Goal: Task Accomplishment & Management: Use online tool/utility

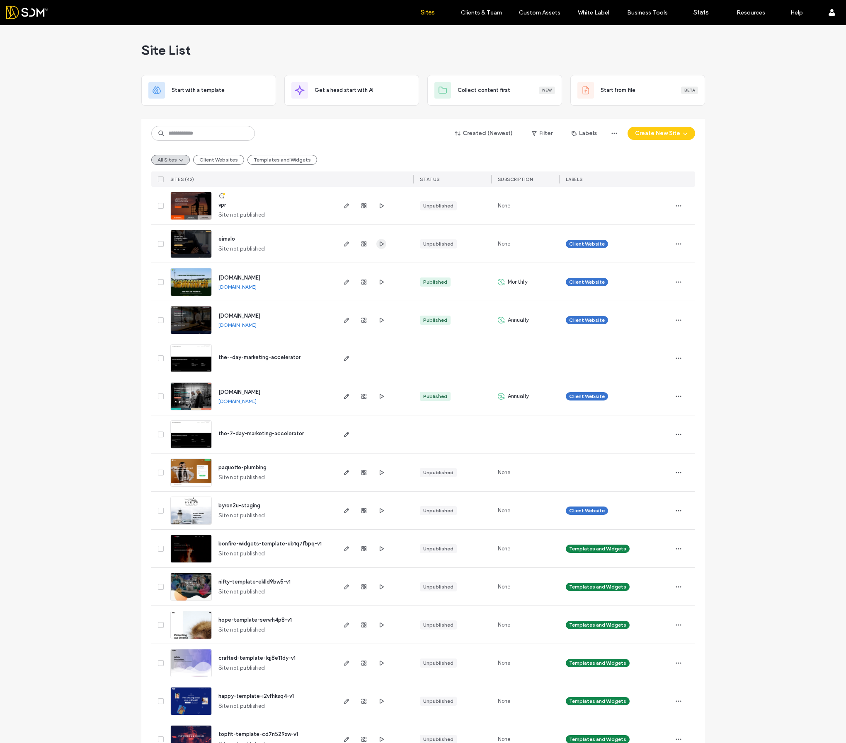
click at [381, 243] on icon "button" at bounding box center [381, 244] width 7 height 7
click at [345, 243] on use "button" at bounding box center [346, 244] width 5 height 5
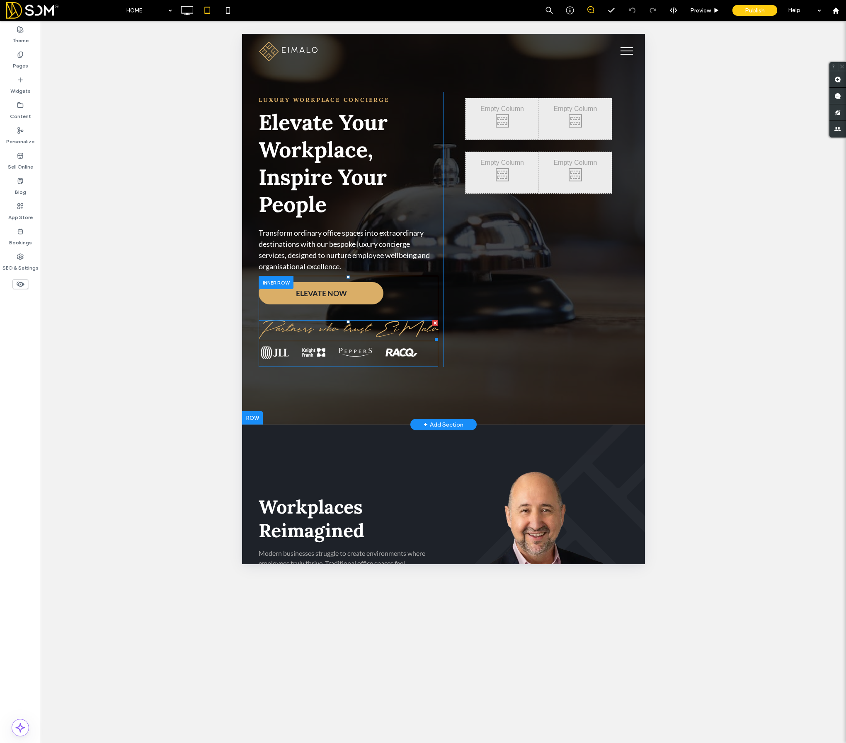
click at [328, 334] on span "Partners who trust EiMalo" at bounding box center [347, 330] width 179 height 19
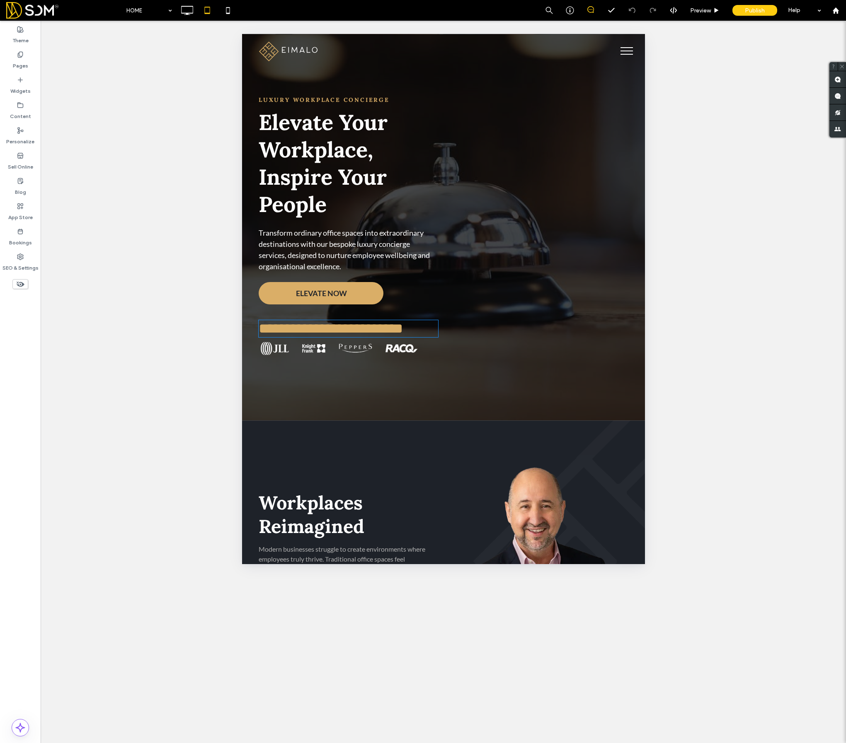
type input "**********"
type input "**"
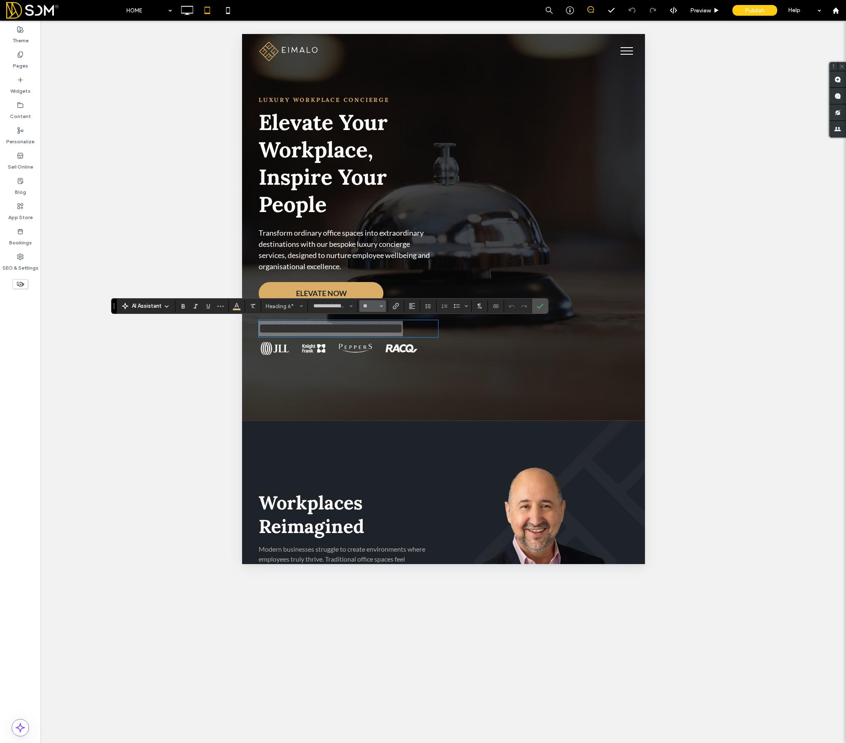
click at [380, 305] on icon "Size" at bounding box center [381, 306] width 3 height 3
click at [373, 371] on label "32" at bounding box center [372, 371] width 27 height 12
type input "**"
click at [540, 306] on icon "Confirm" at bounding box center [540, 306] width 7 height 7
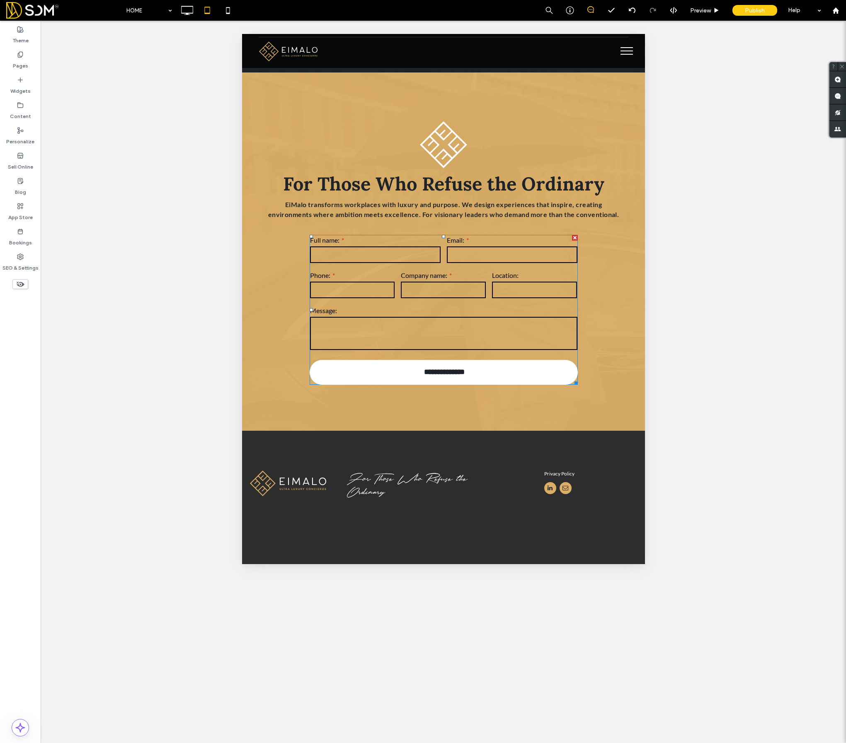
scroll to position [3589, 0]
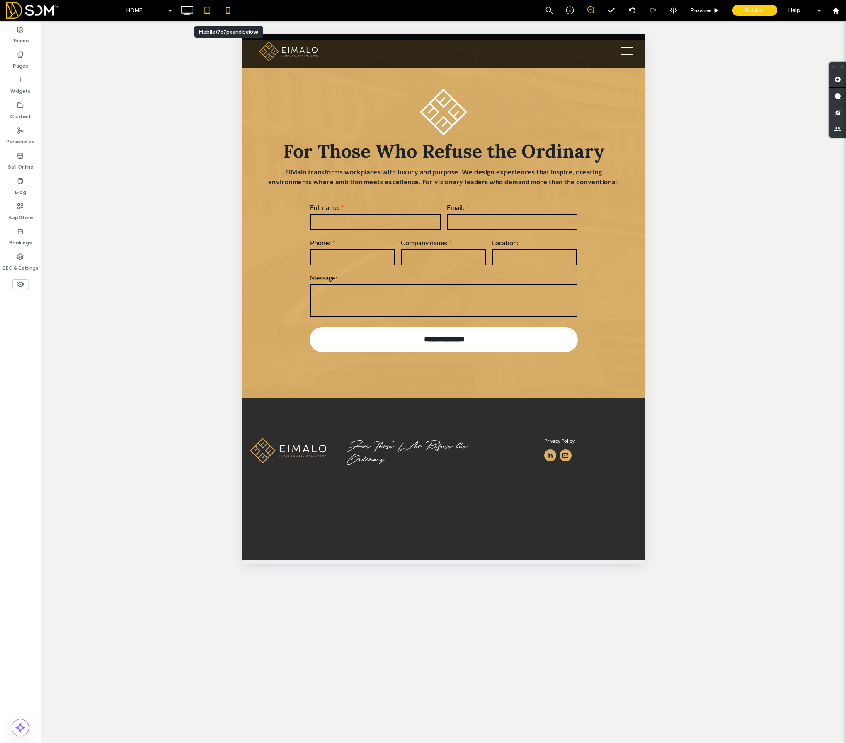
click at [229, 13] on use at bounding box center [228, 10] width 4 height 7
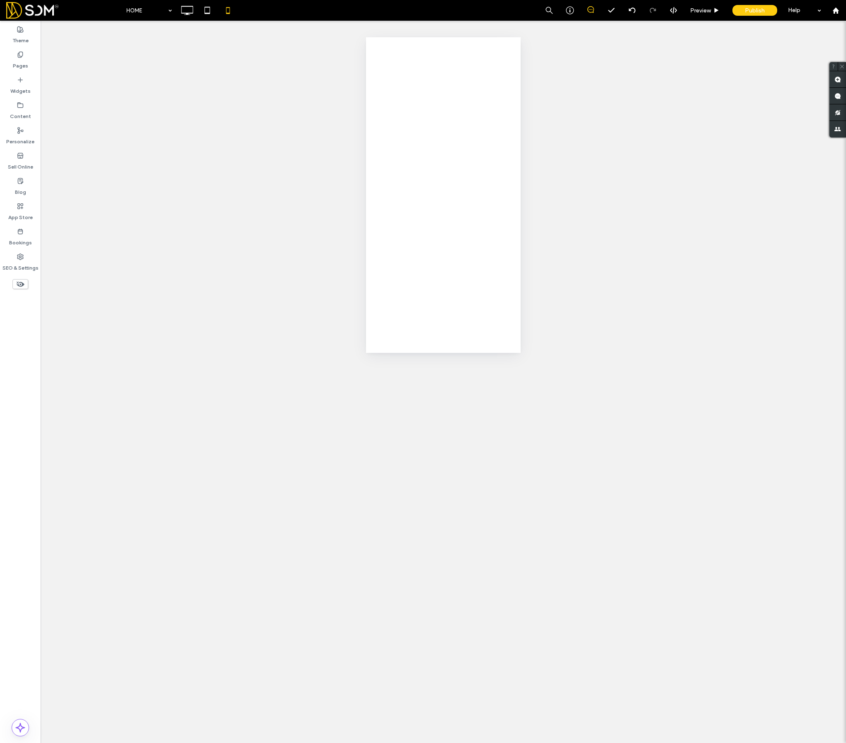
scroll to position [0, 0]
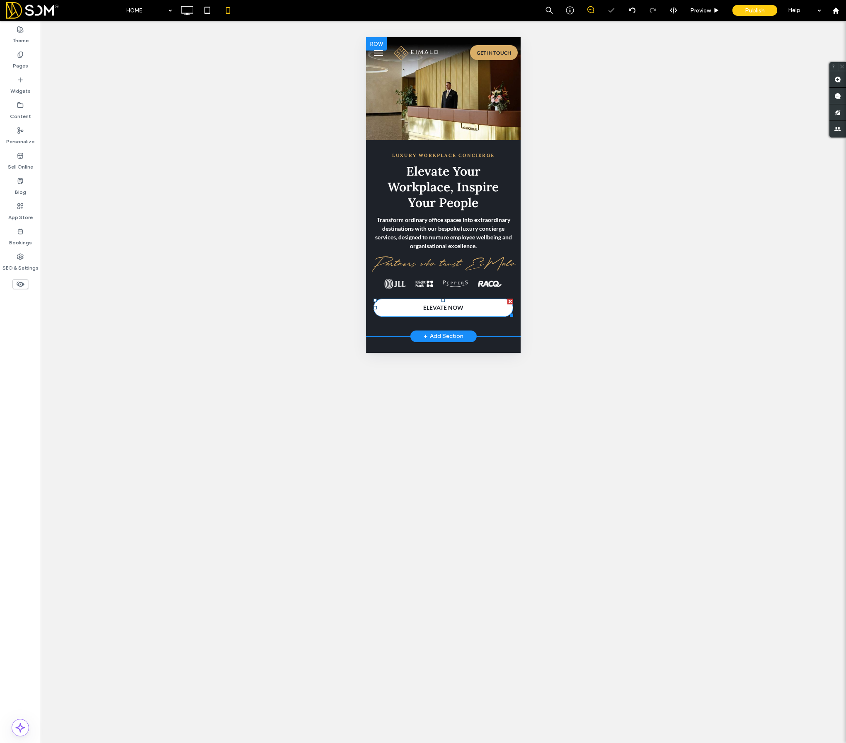
click at [436, 311] on span "ELEVATE NOW" at bounding box center [443, 307] width 40 height 15
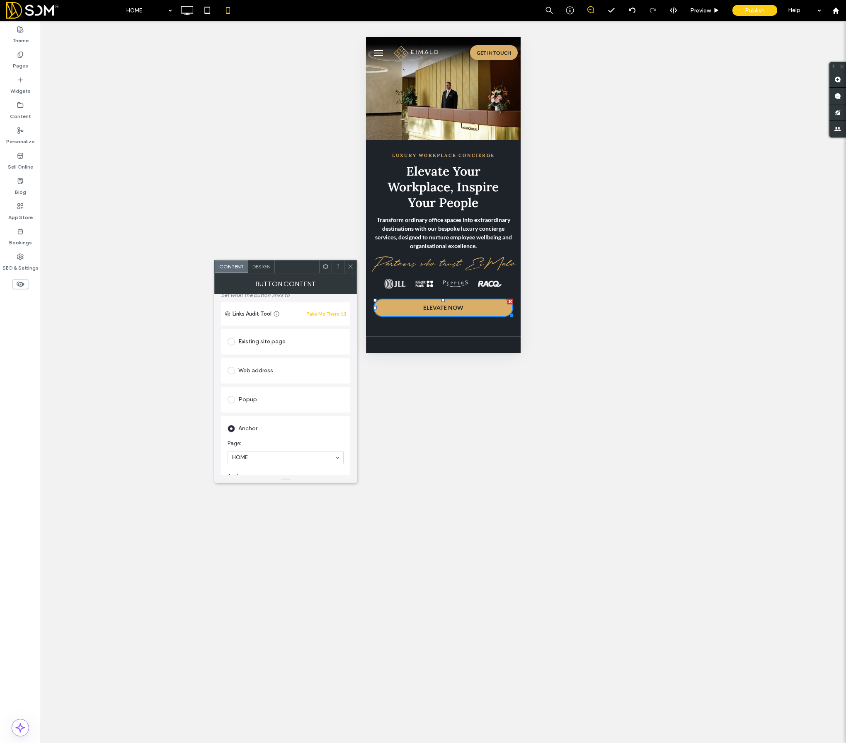
scroll to position [118, 0]
click at [257, 401] on section "Page: HOME" at bounding box center [285, 386] width 116 height 33
click at [349, 267] on use at bounding box center [350, 267] width 4 height 4
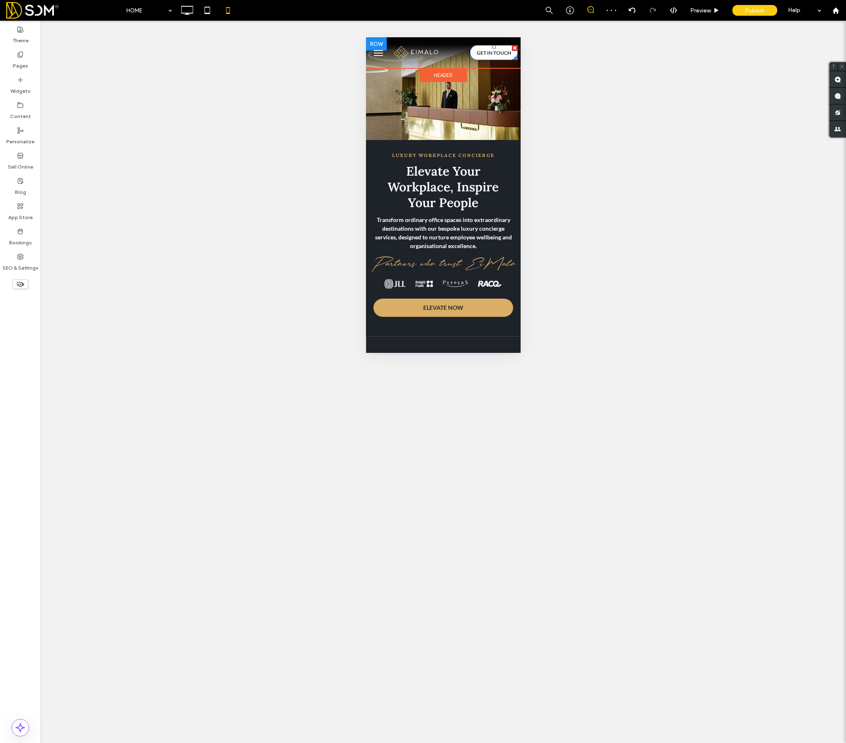
click at [484, 51] on span "GET IN TOUCH" at bounding box center [494, 53] width 34 height 6
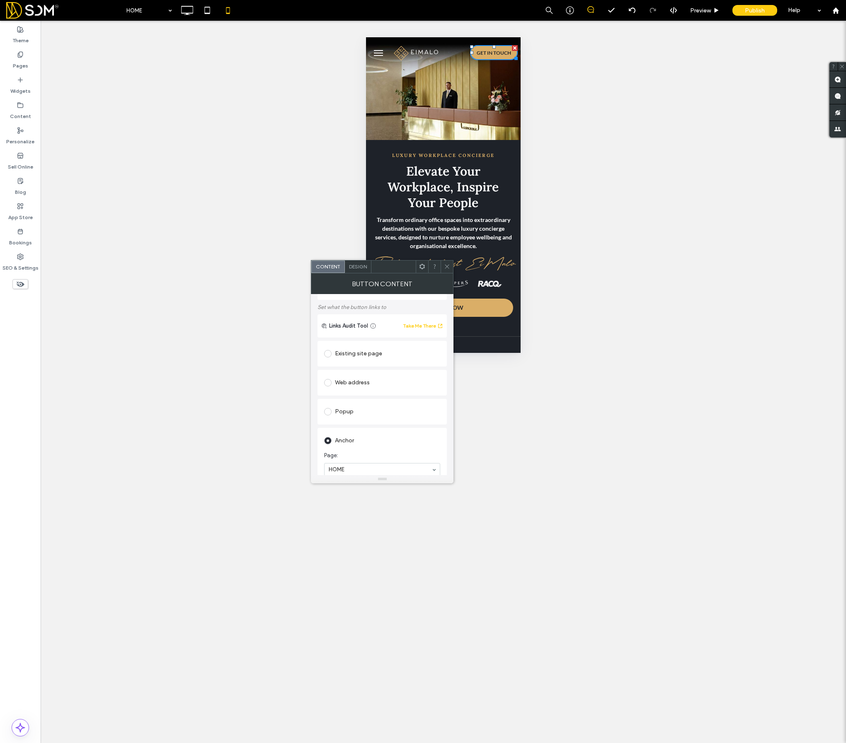
scroll to position [101, 0]
click at [447, 265] on icon at bounding box center [447, 267] width 6 height 6
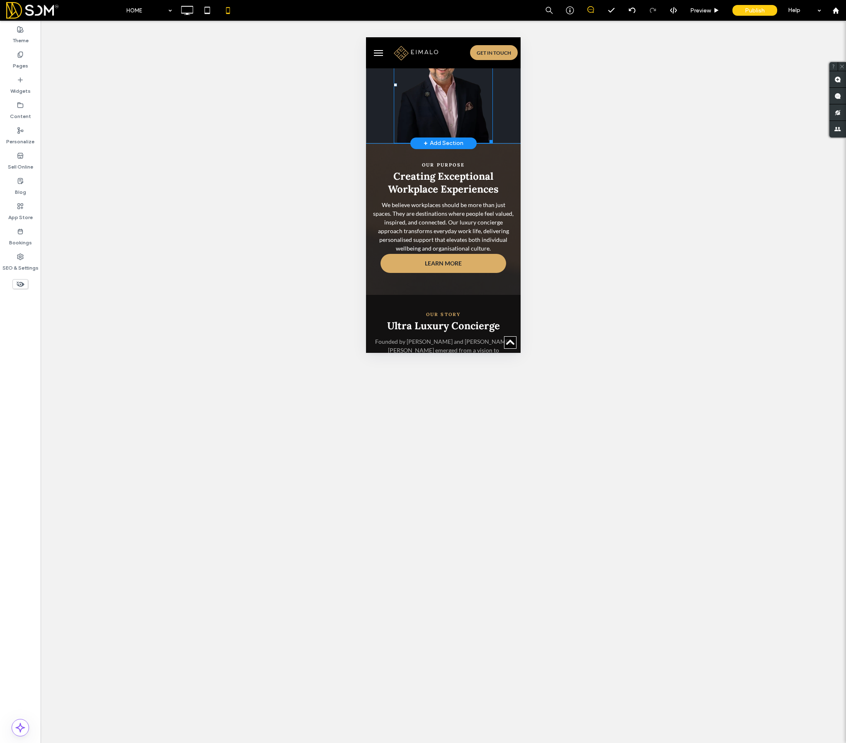
scroll to position [466, 0]
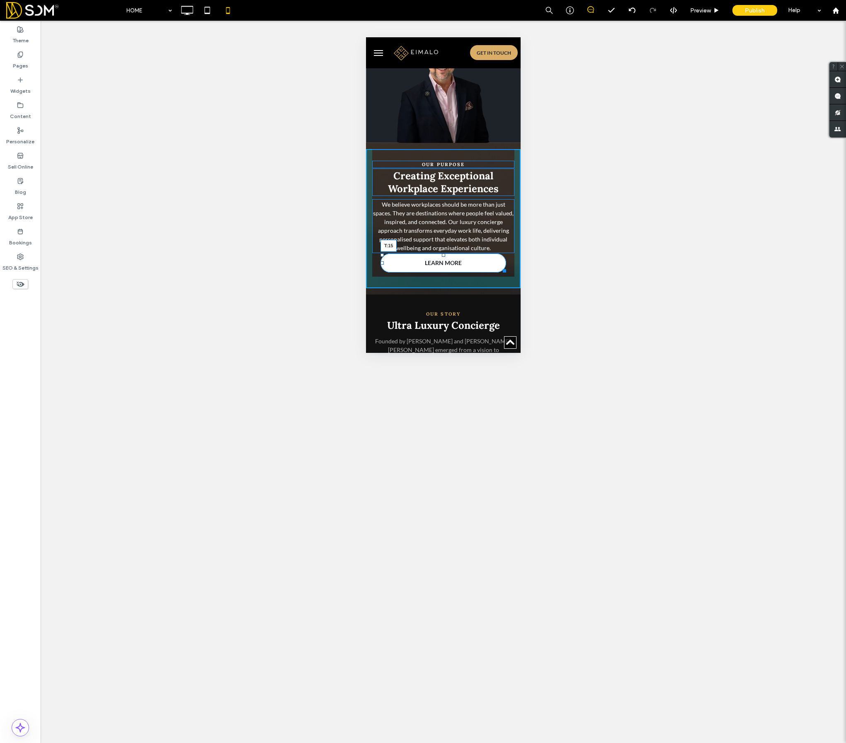
drag, startPoint x: 443, startPoint y: 246, endPoint x: 443, endPoint y: 255, distance: 8.7
click at [443, 255] on div "Our Purpose Creating Exceptional Workplace Experiences We believe workplaces sh…" at bounding box center [443, 218] width 155 height 139
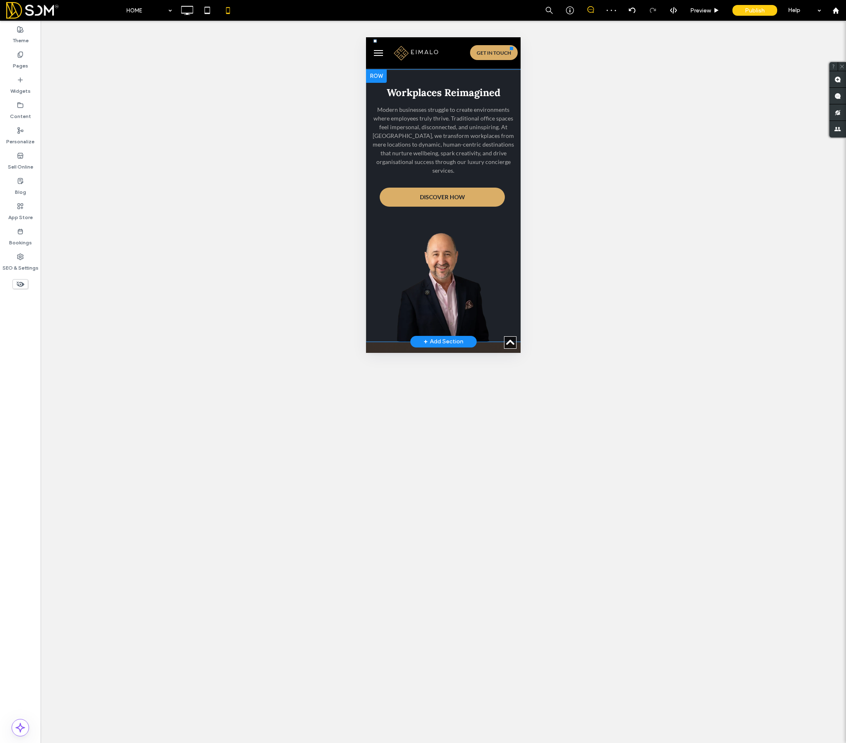
scroll to position [276, 0]
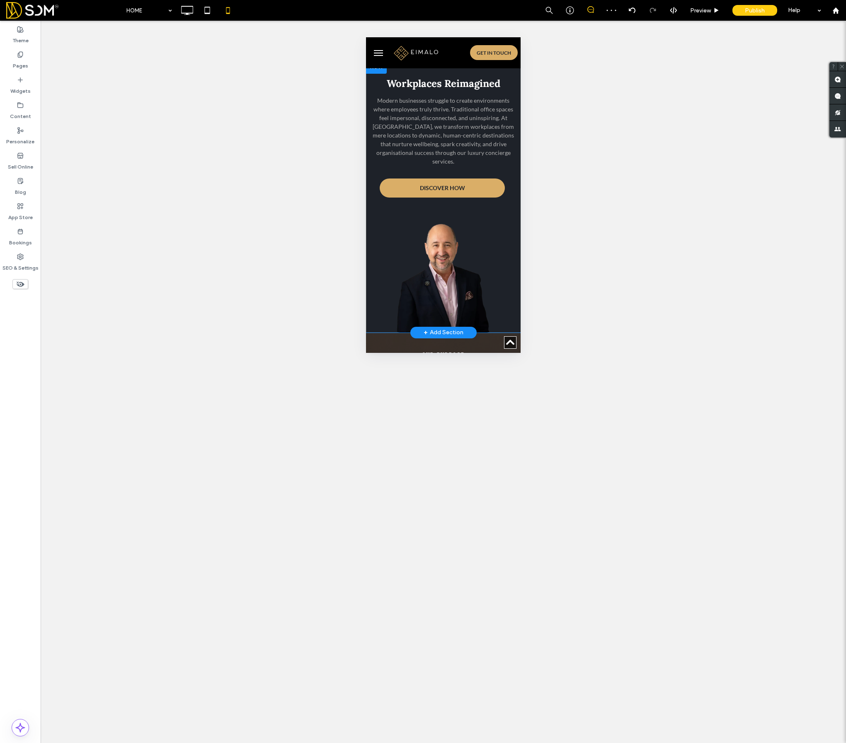
click at [441, 166] on div "Modern businesses struggle to create environments where employees truly thrive.…" at bounding box center [443, 135] width 142 height 80
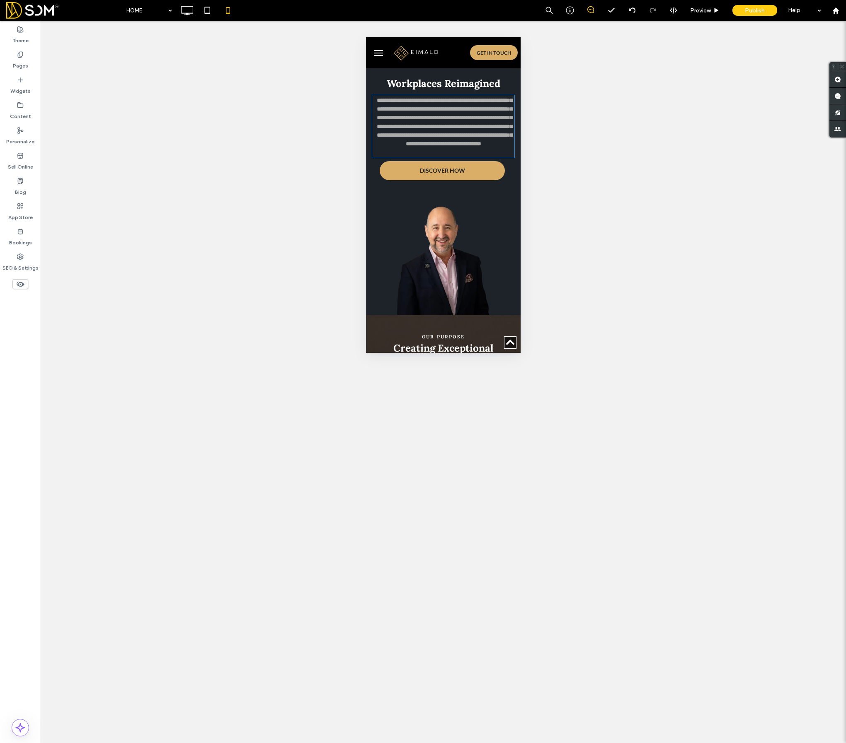
type input "****"
type input "**"
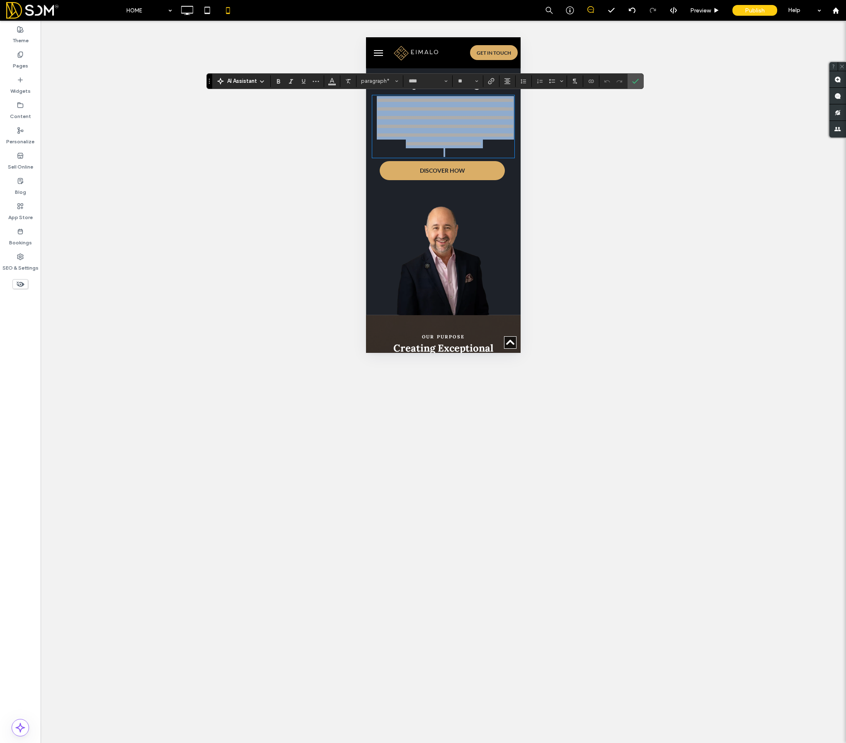
click at [441, 157] on p "**********" at bounding box center [443, 126] width 142 height 61
click at [509, 156] on p "**********" at bounding box center [443, 126] width 142 height 61
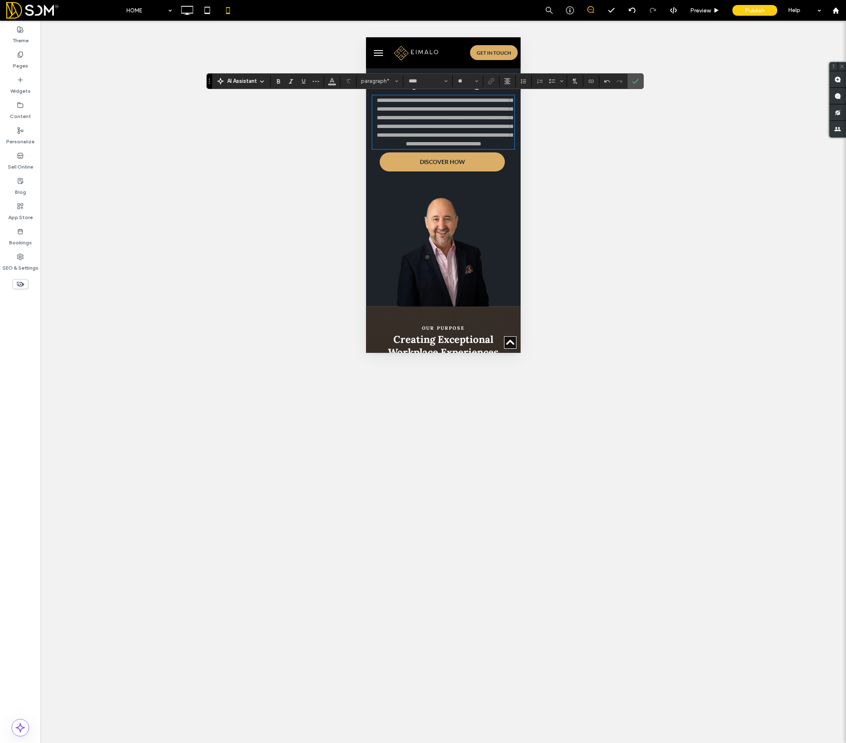
click at [455, 182] on div "DISCOVER HOW Click To Paste" at bounding box center [443, 166] width 142 height 29
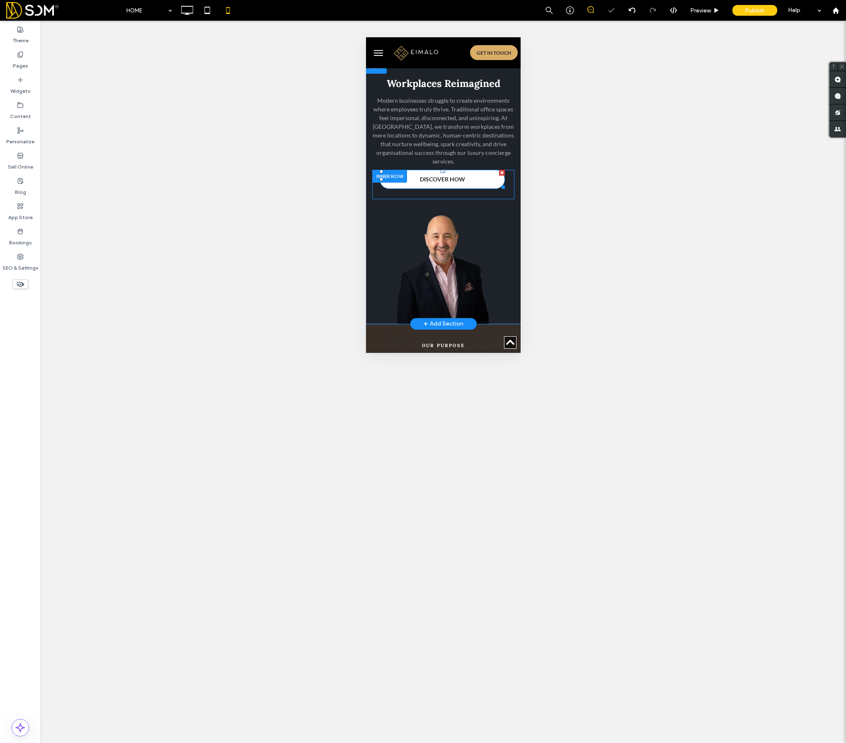
drag, startPoint x: 444, startPoint y: 162, endPoint x: 444, endPoint y: 168, distance: 5.8
click at [444, 170] on div "DISCOVER HOW Click To Paste" at bounding box center [443, 184] width 142 height 29
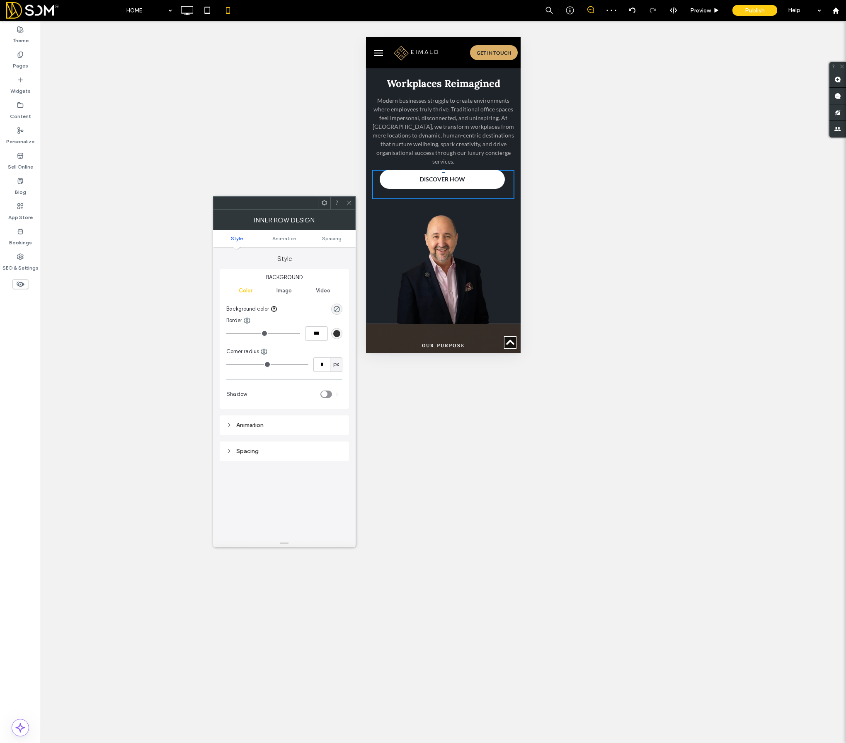
click at [440, 170] on link "DISCOVER HOW" at bounding box center [443, 179] width 126 height 19
click at [351, 201] on icon at bounding box center [349, 203] width 6 height 6
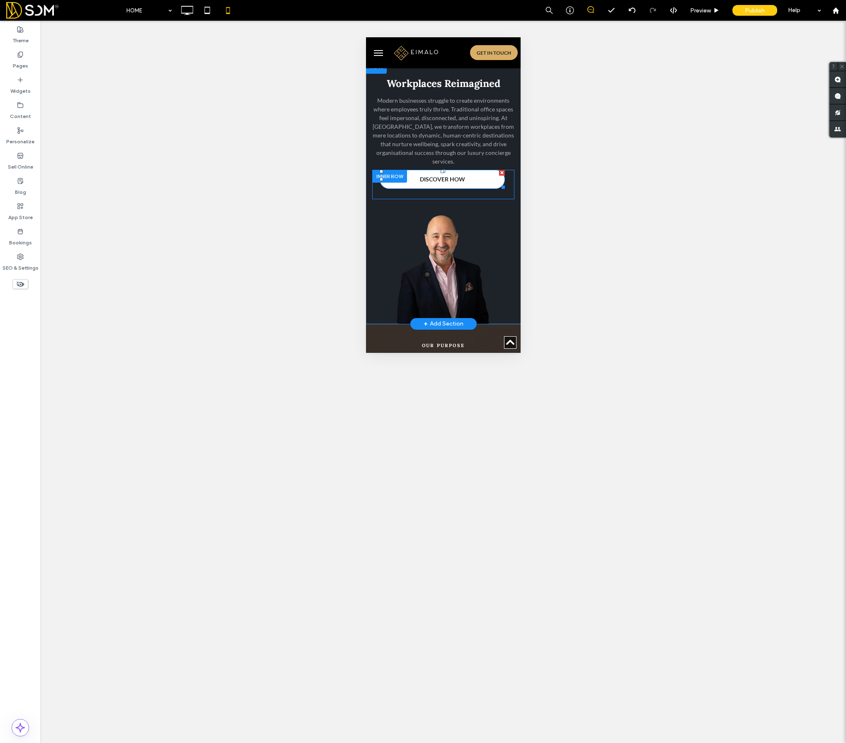
drag, startPoint x: 443, startPoint y: 162, endPoint x: 443, endPoint y: 173, distance: 11.2
click at [443, 173] on div "DISCOVER HOW Click To Paste" at bounding box center [443, 184] width 142 height 29
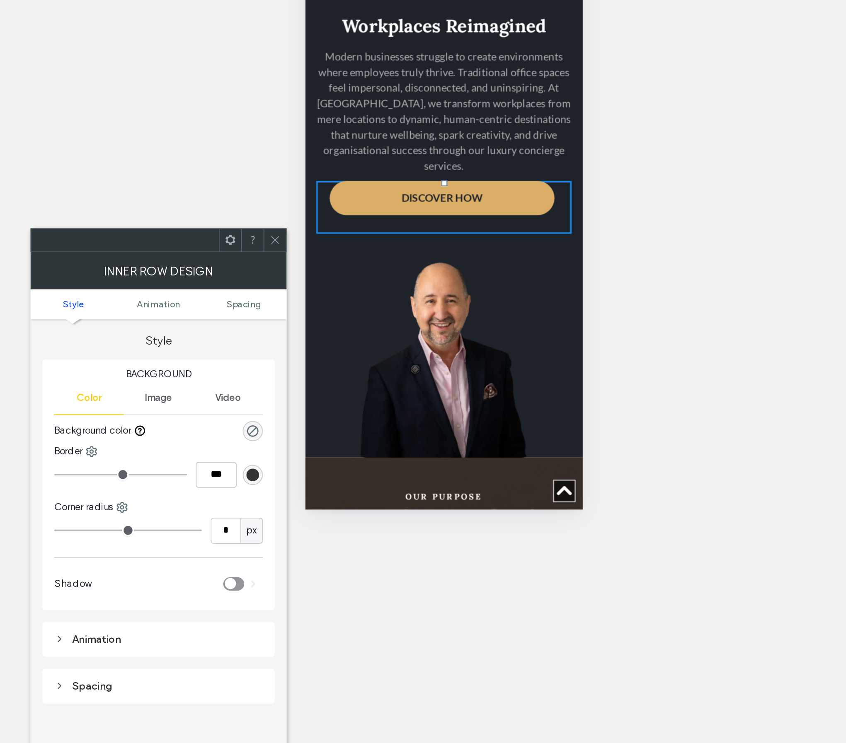
click at [382, 75] on div at bounding box center [382, 76] width 3 height 3
click at [353, 100] on div "Workplaces Reimagined Modern businesses struggle to create environments where e…" at bounding box center [382, 45] width 142 height 135
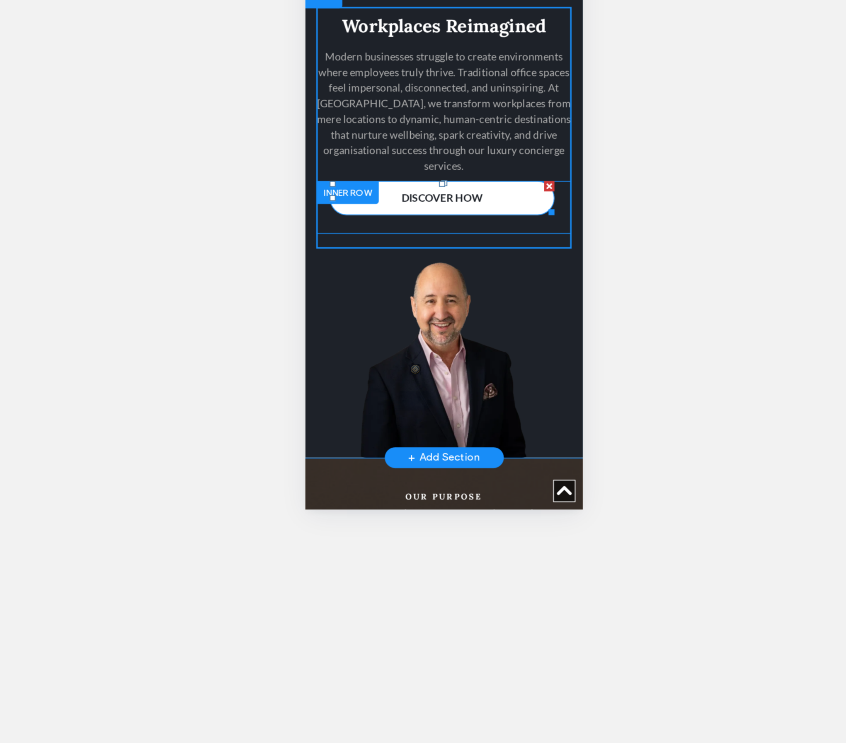
drag, startPoint x: 383, startPoint y: 66, endPoint x: 382, endPoint y: 71, distance: 5.0
click at [382, 75] on div "DISCOVER HOW Click To Paste" at bounding box center [382, 89] width 142 height 29
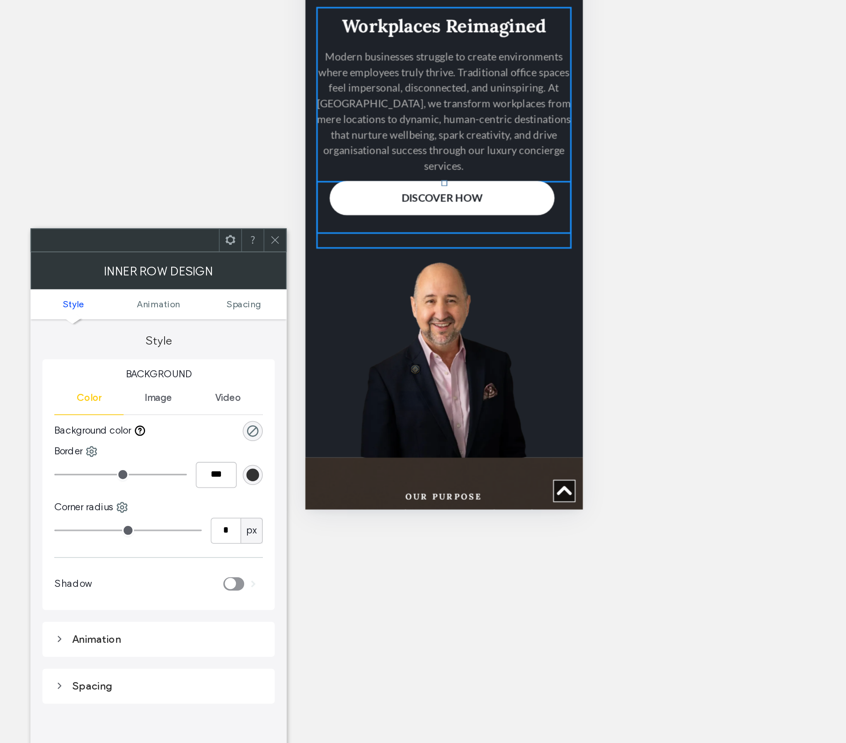
click at [376, 75] on link "DISCOVER HOW" at bounding box center [382, 84] width 126 height 19
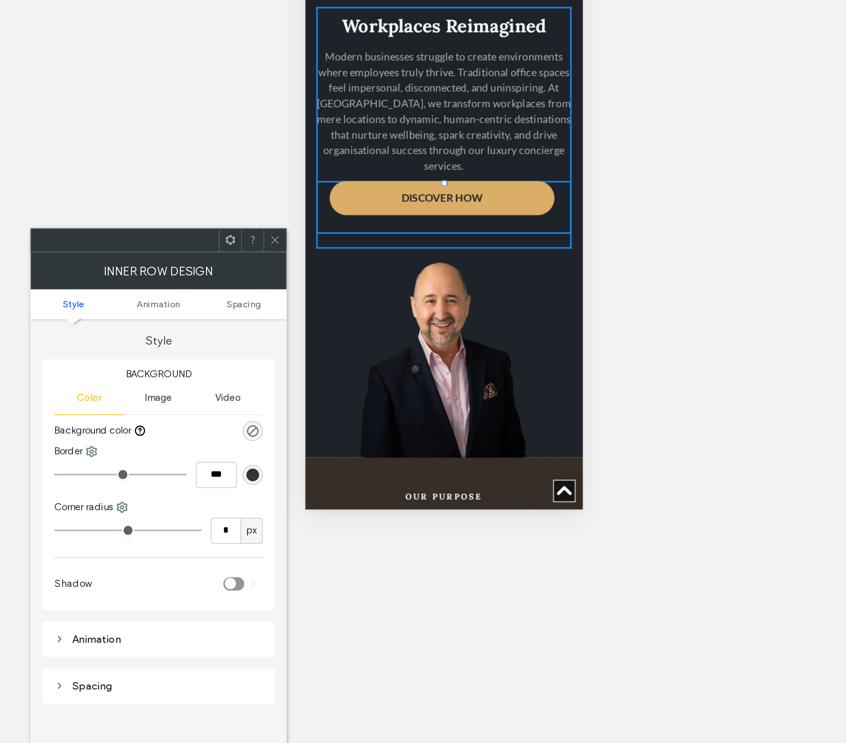
click at [364, 87] on div "DISCOVER HOW Click To Paste" at bounding box center [382, 86] width 142 height 23
click at [348, 207] on span at bounding box center [349, 203] width 6 height 12
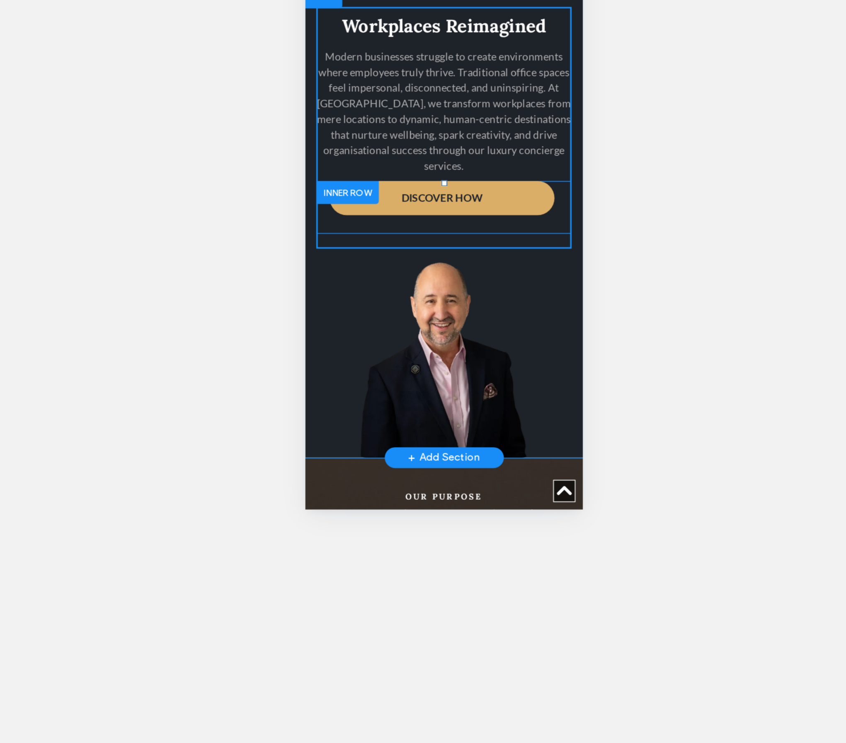
drag, startPoint x: 382, startPoint y: 68, endPoint x: 382, endPoint y: 87, distance: 19.5
click at [382, 87] on div "DISCOVER HOW Click To Paste" at bounding box center [382, 89] width 142 height 29
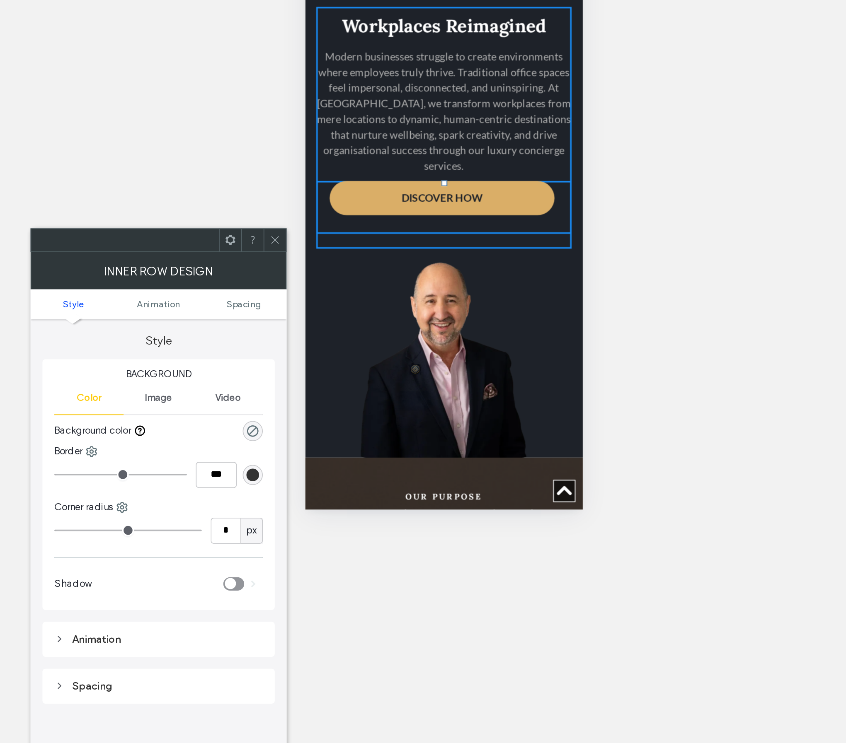
click at [363, 65] on div "Workplaces Reimagined Modern businesses struggle to create environments where e…" at bounding box center [382, 45] width 142 height 135
click at [348, 203] on icon at bounding box center [349, 203] width 6 height 6
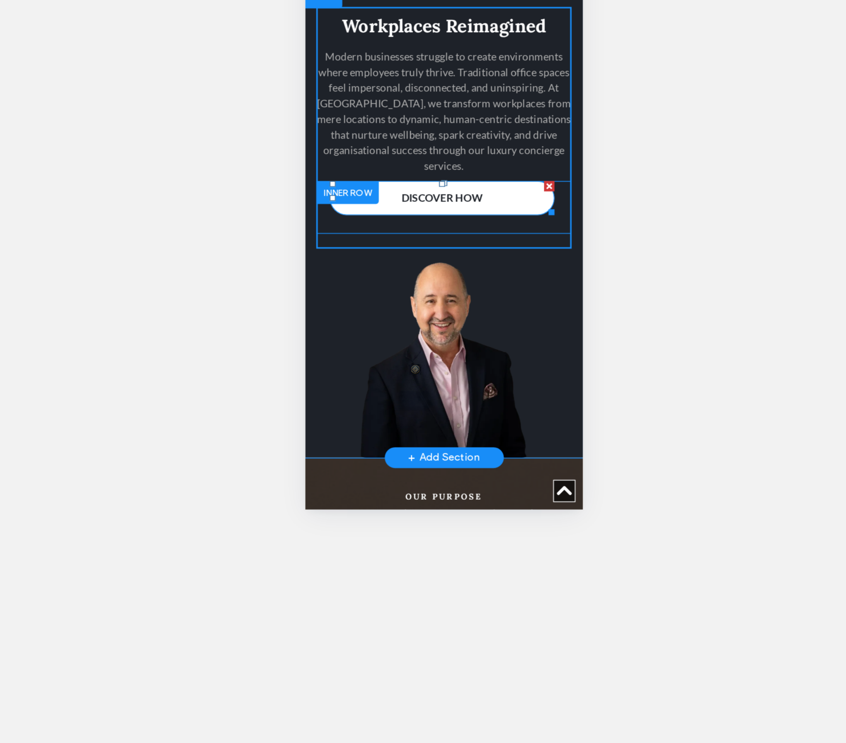
click at [395, 78] on span "DISCOVER HOW" at bounding box center [381, 84] width 45 height 15
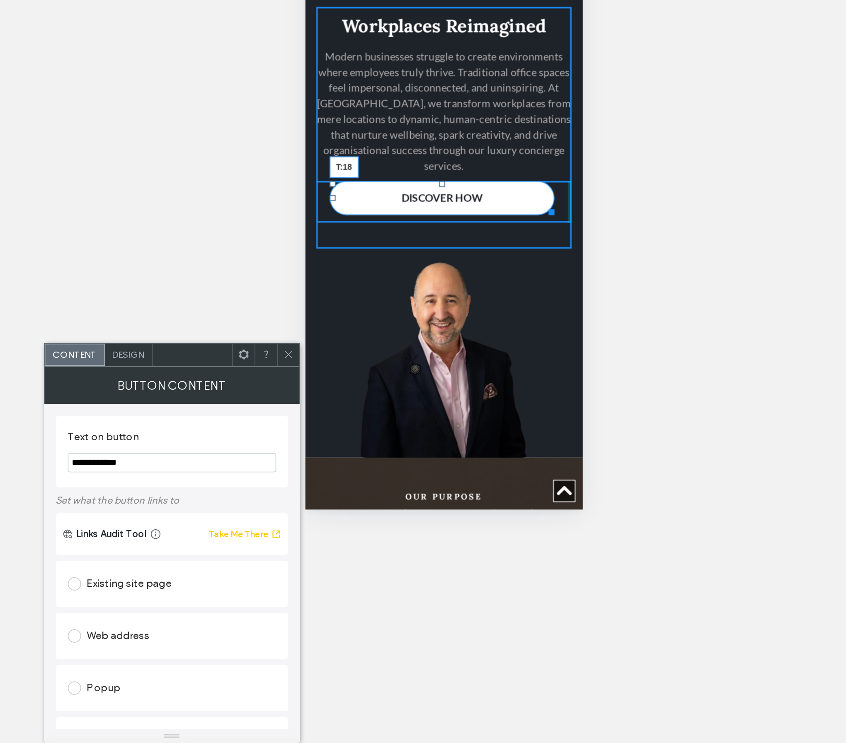
drag, startPoint x: 381, startPoint y: 68, endPoint x: 381, endPoint y: 76, distance: 7.5
click at [381, 76] on div at bounding box center [381, 76] width 3 height 3
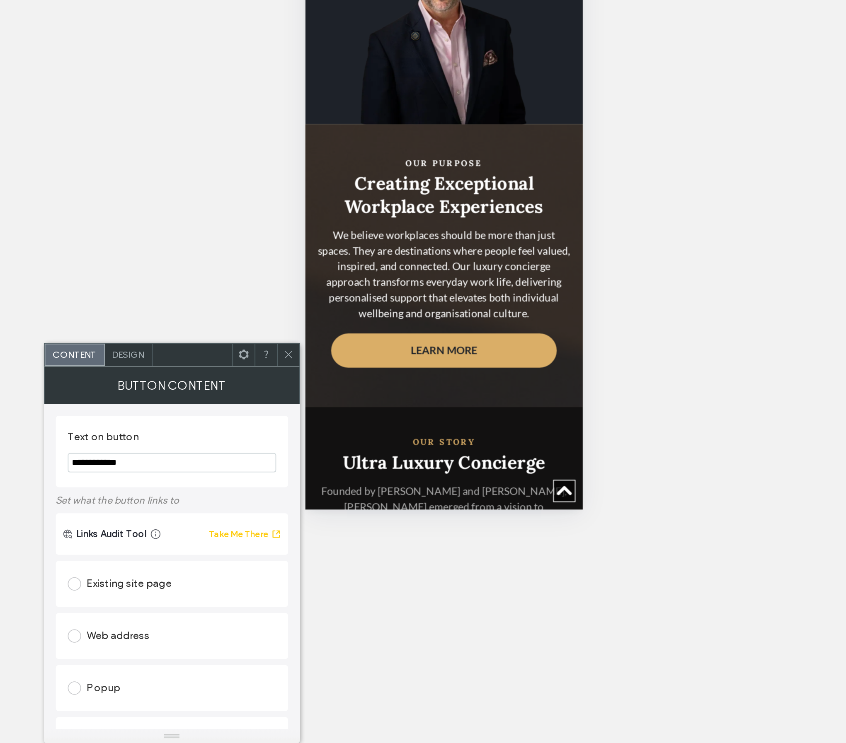
scroll to position [468, 0]
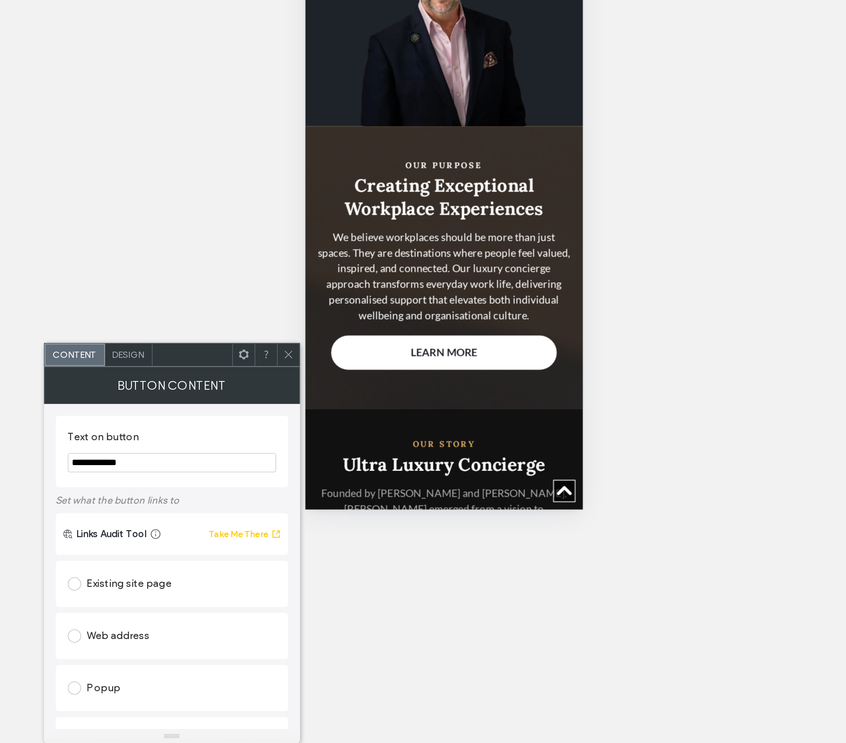
click at [382, 163] on span "LEARN MORE" at bounding box center [382, 170] width 37 height 15
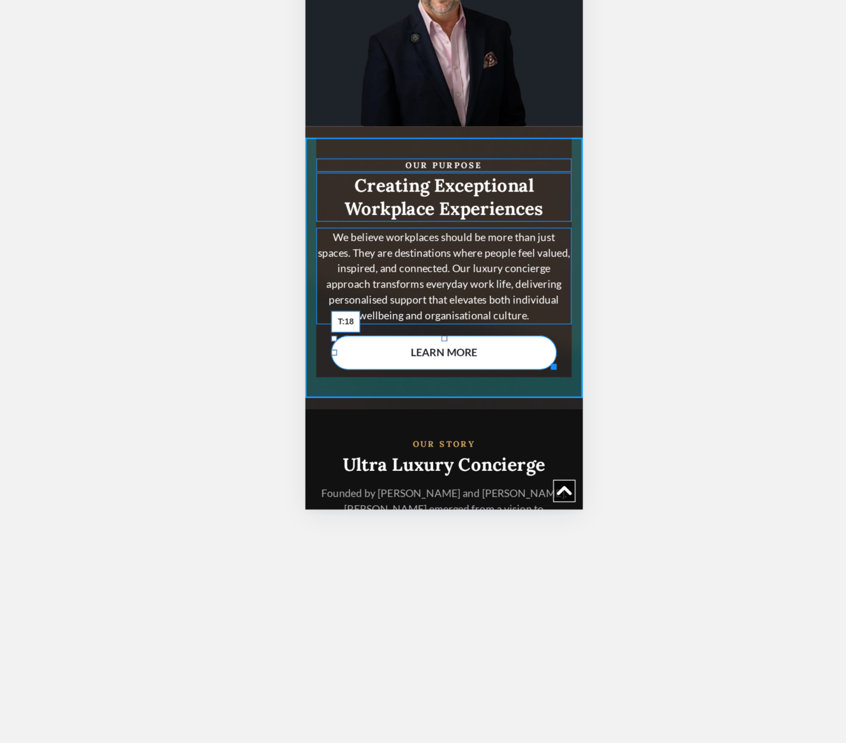
click at [382, 162] on div at bounding box center [382, 163] width 3 height 3
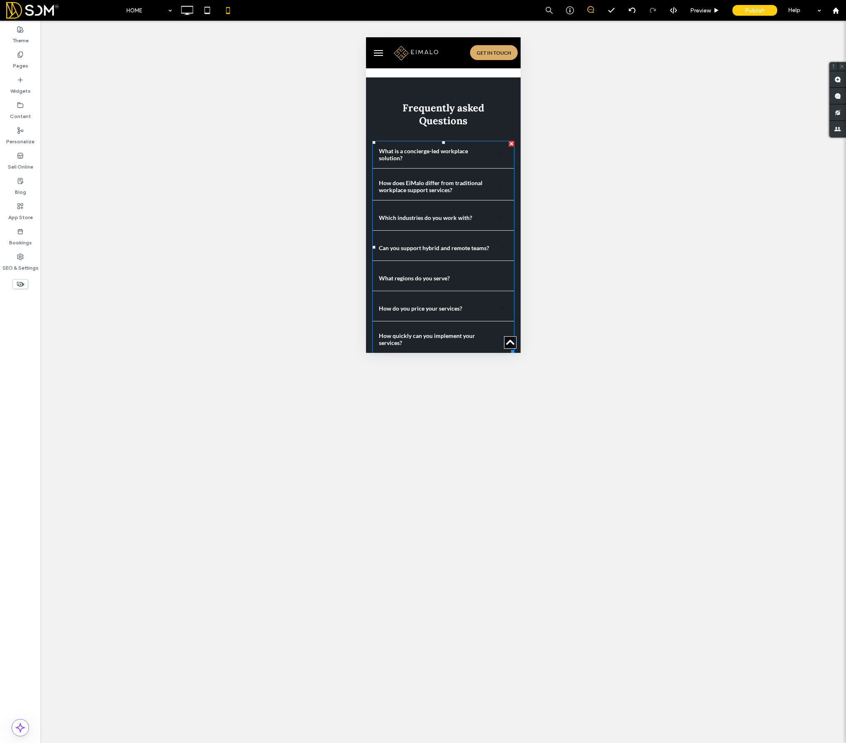
scroll to position [2851, 0]
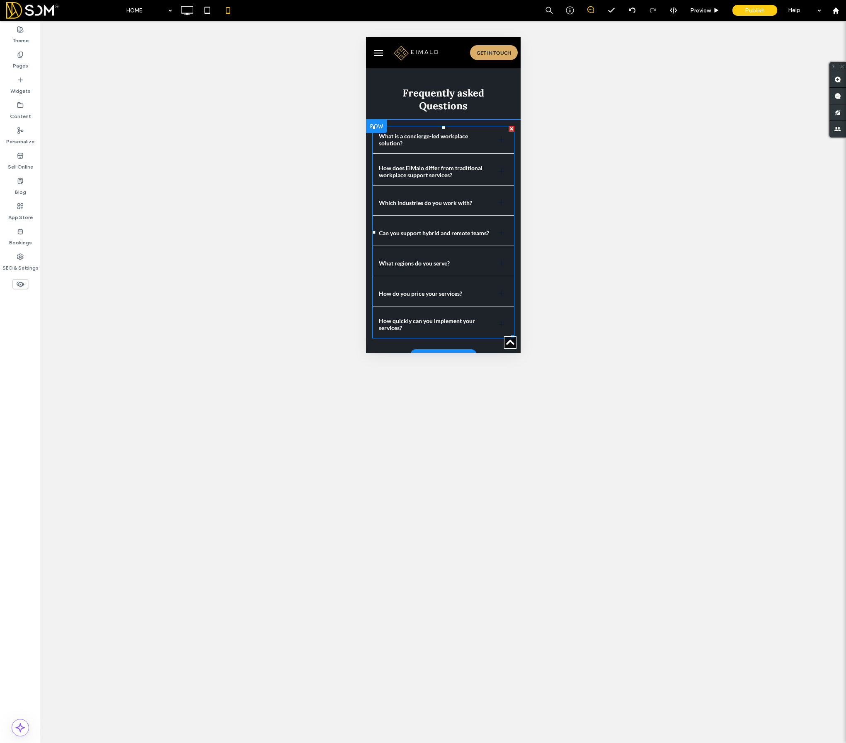
click at [418, 260] on span "What regions do you serve?" at bounding box center [435, 263] width 113 height 7
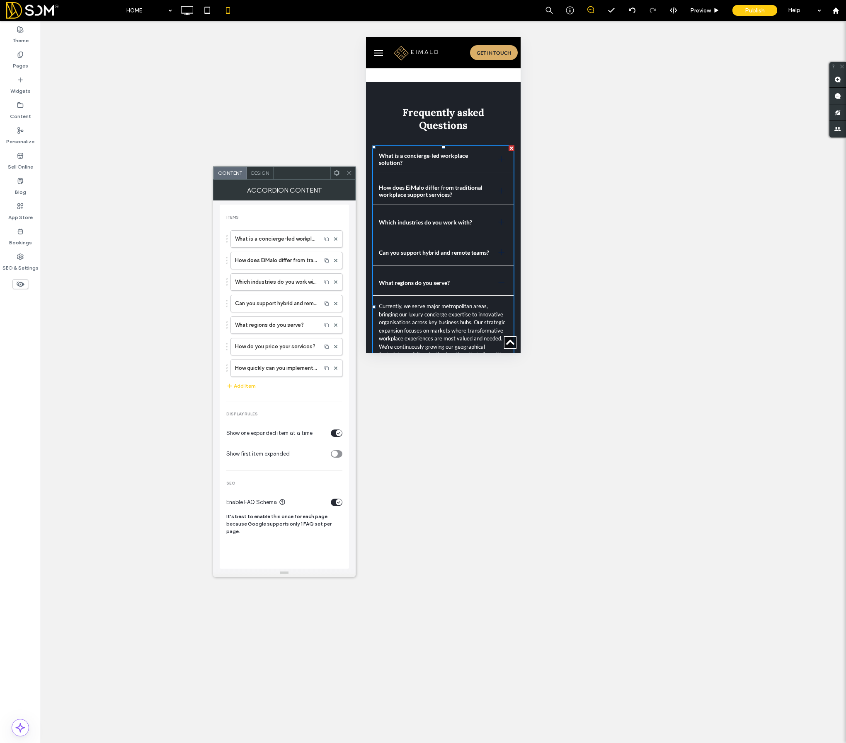
scroll to position [2830, 0]
click at [256, 173] on span "Design" at bounding box center [260, 173] width 18 height 6
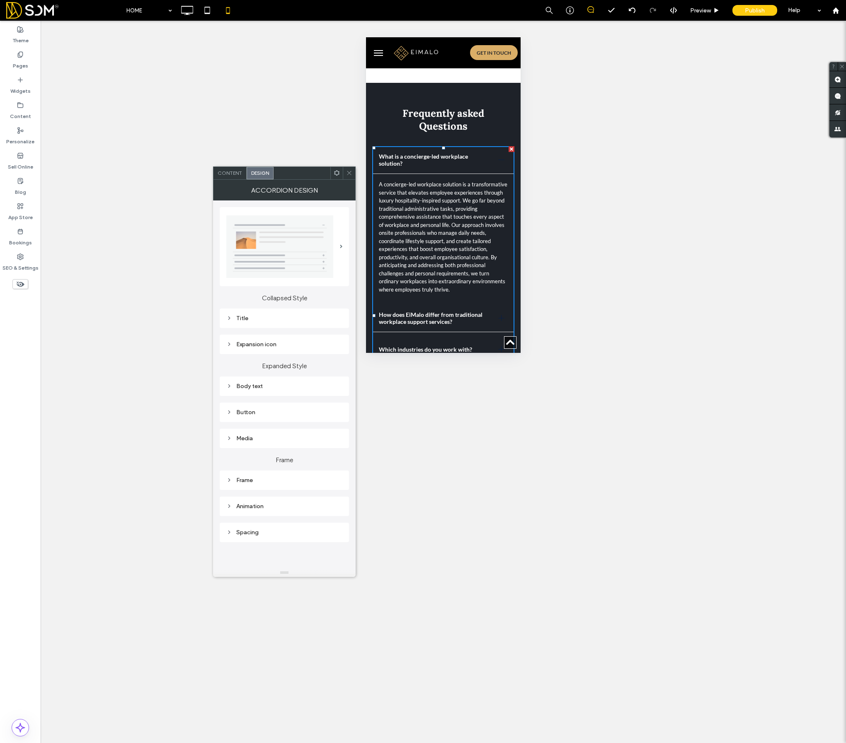
click at [243, 318] on div "Title" at bounding box center [284, 318] width 116 height 7
click at [347, 176] on span at bounding box center [349, 173] width 6 height 12
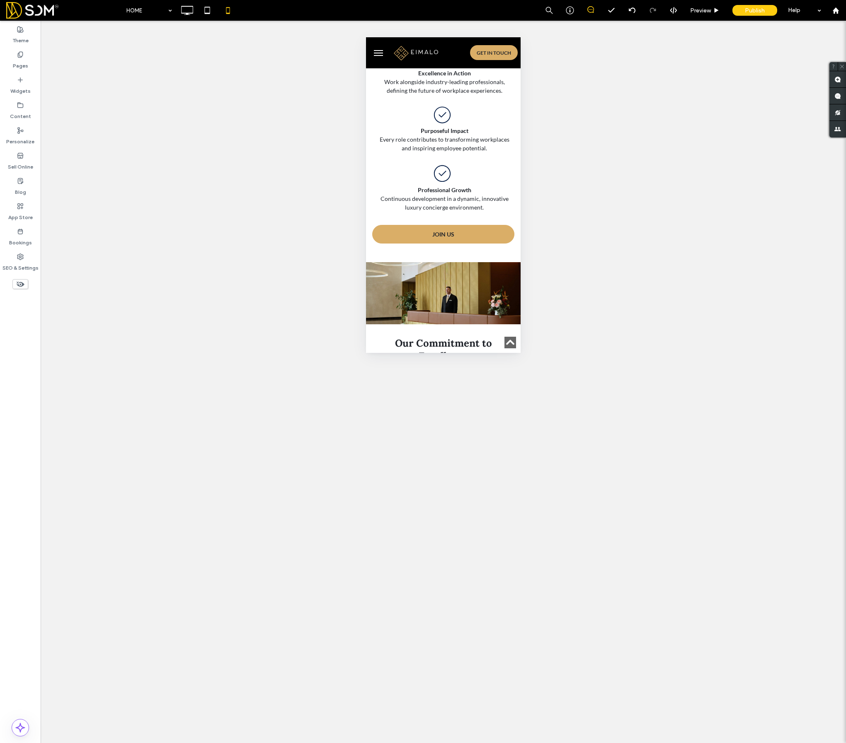
scroll to position [728, 0]
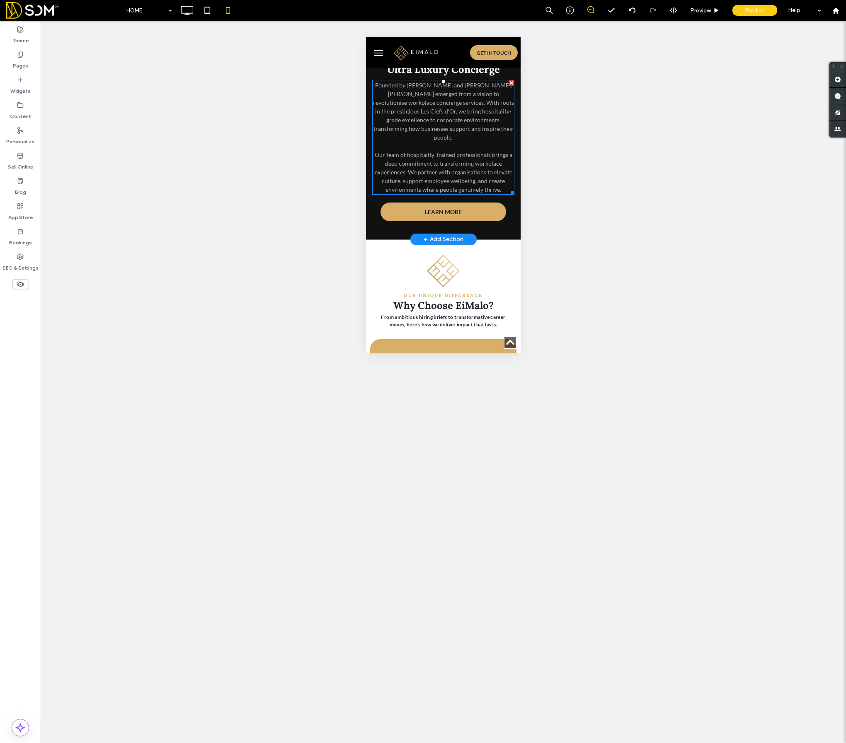
click at [459, 151] on span "Our team of hospitality-trained professionals brings a deep commitment to trans…" at bounding box center [444, 172] width 138 height 42
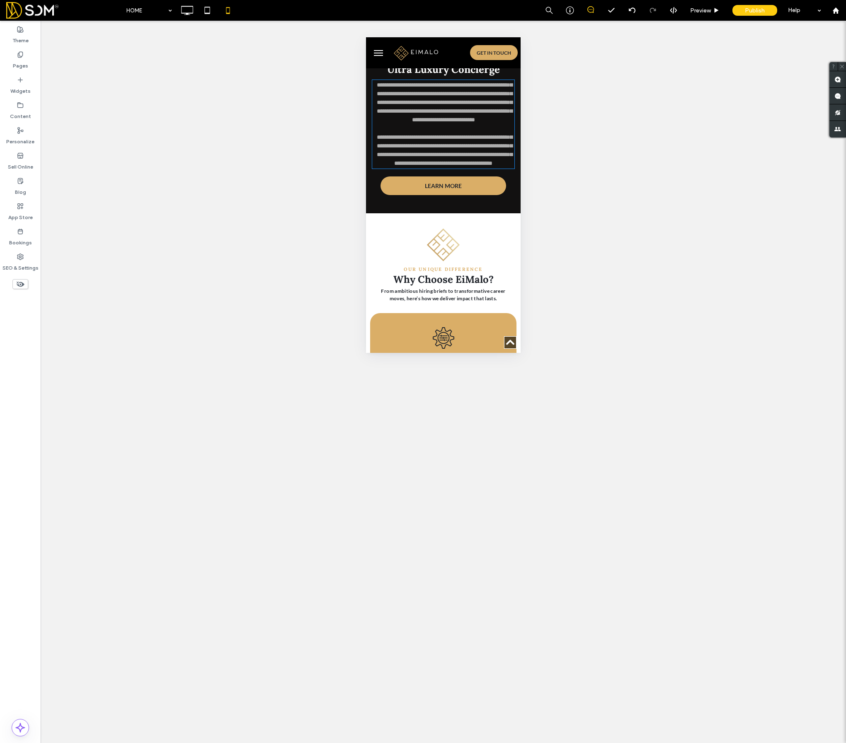
type input "****"
type input "**"
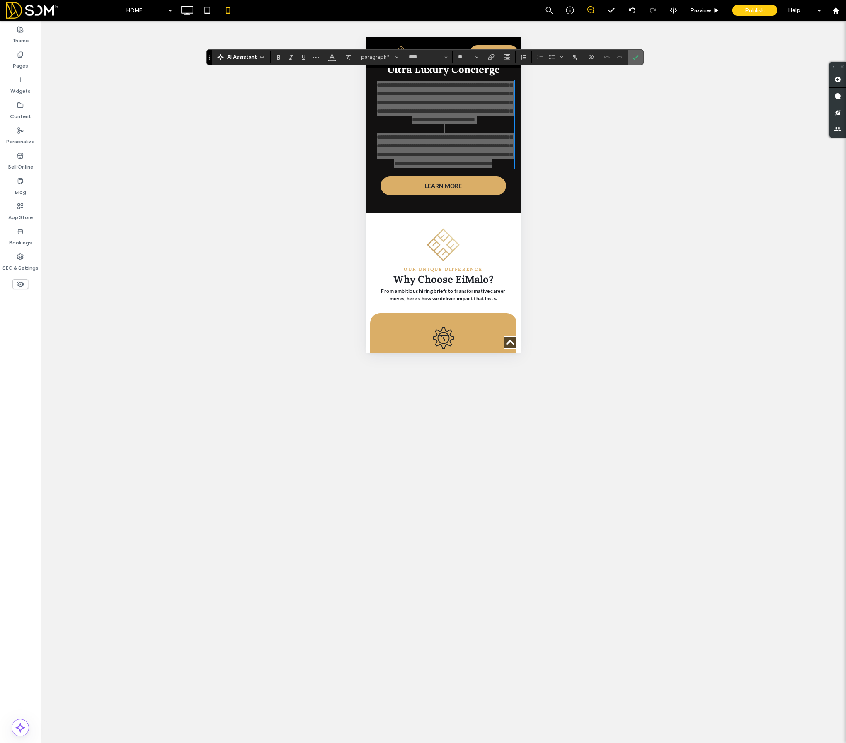
click at [638, 58] on icon "Confirm" at bounding box center [635, 57] width 7 height 7
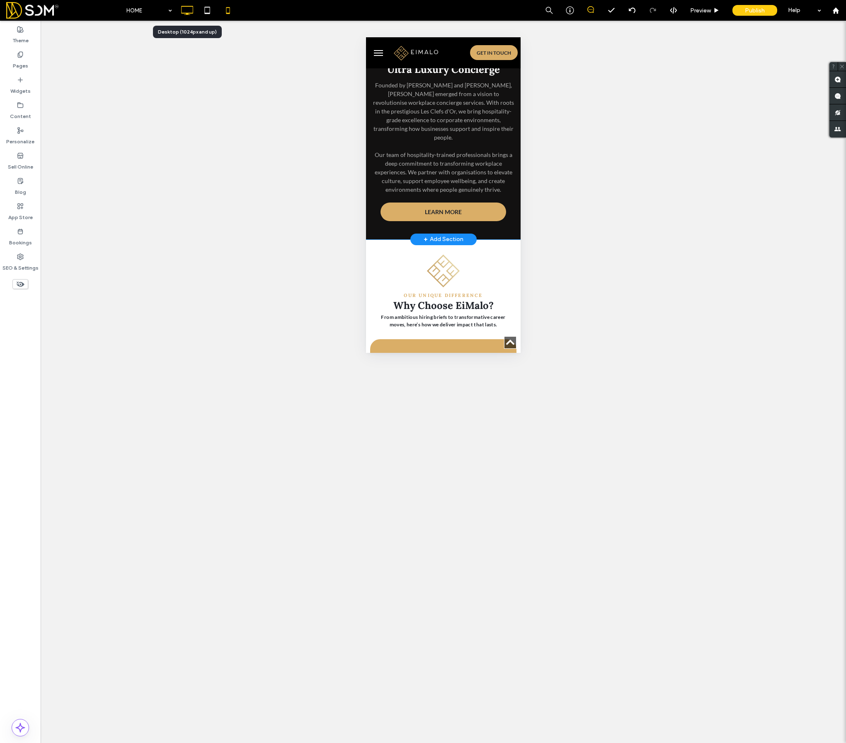
click at [185, 13] on use at bounding box center [187, 10] width 12 height 9
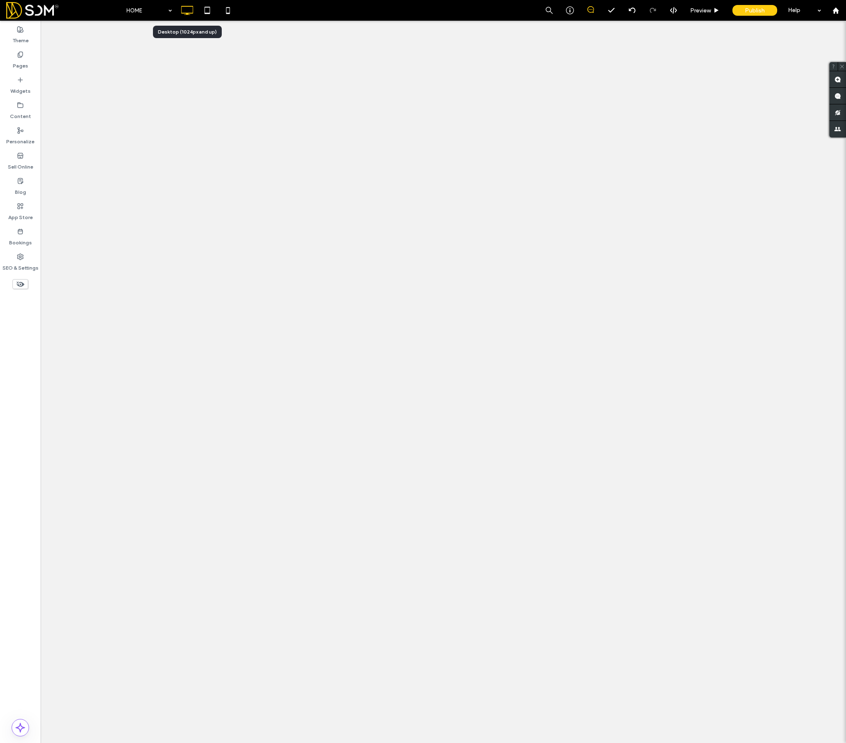
scroll to position [0, 0]
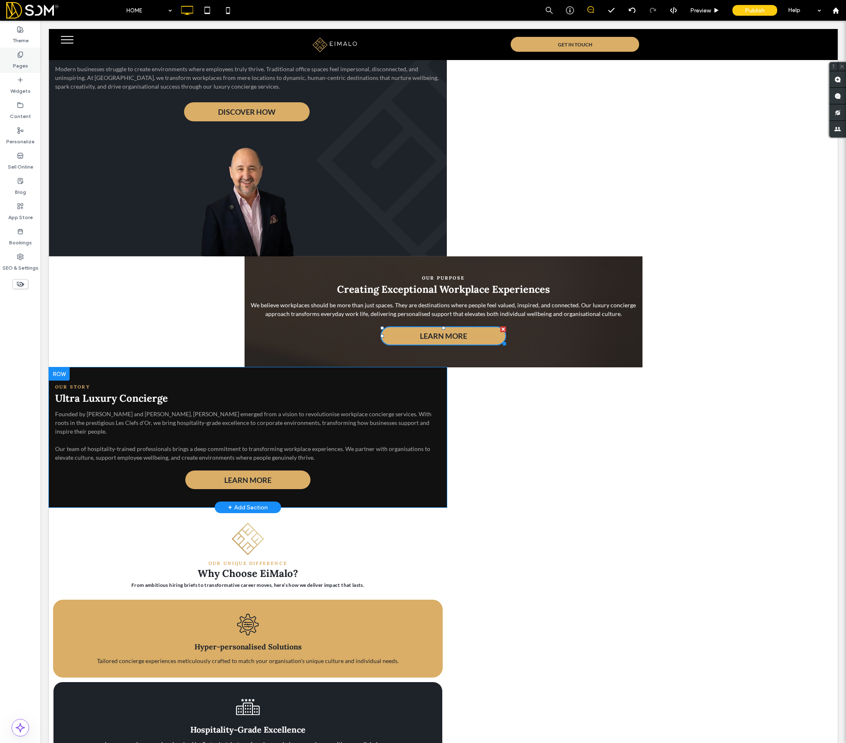
click at [21, 61] on label "Pages" at bounding box center [20, 64] width 15 height 12
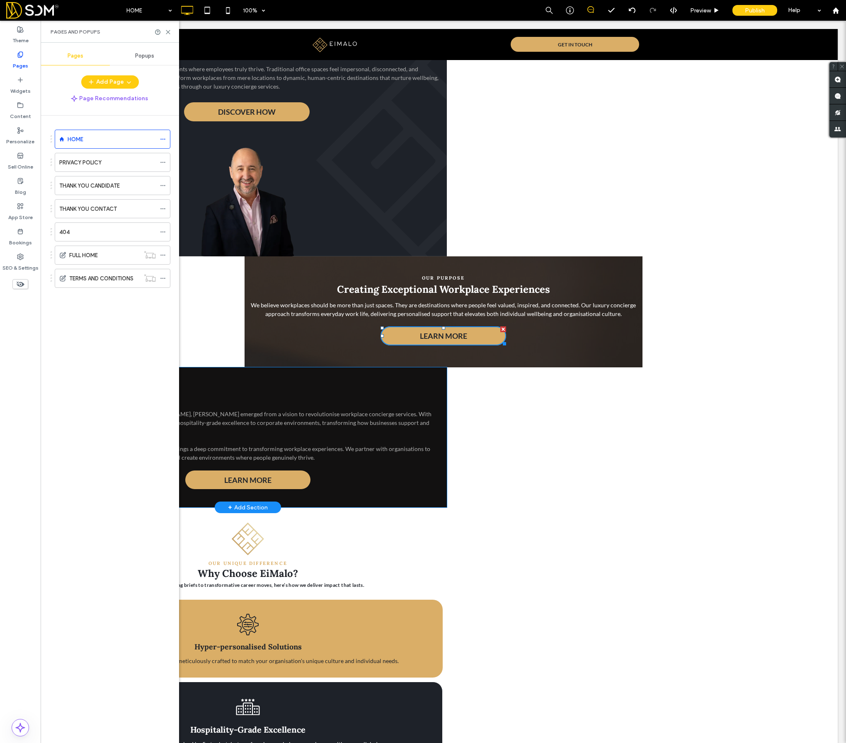
click at [12, 10] on span at bounding box center [64, 10] width 116 height 17
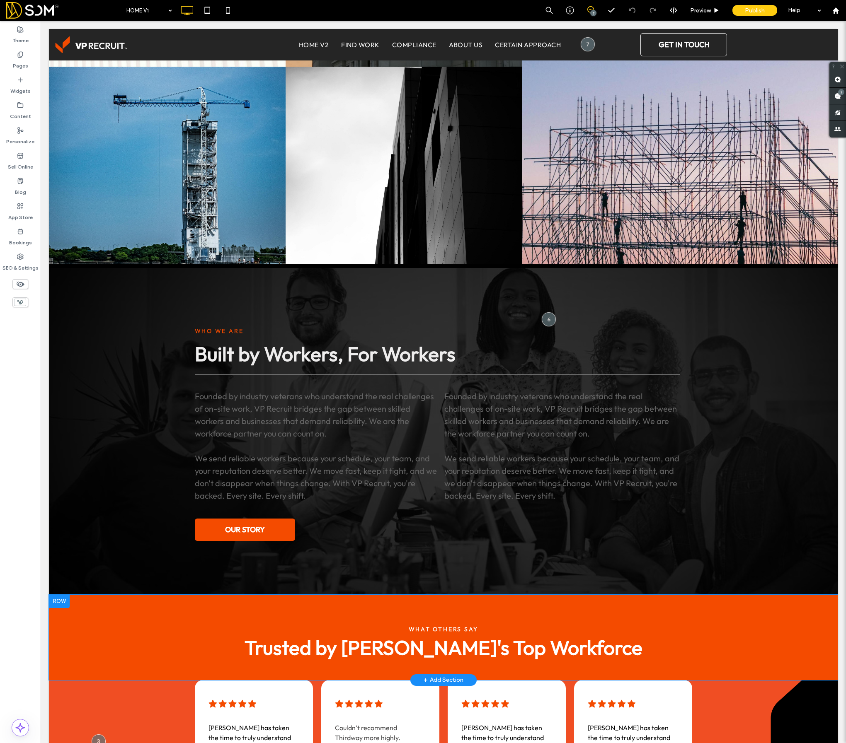
scroll to position [1524, 0]
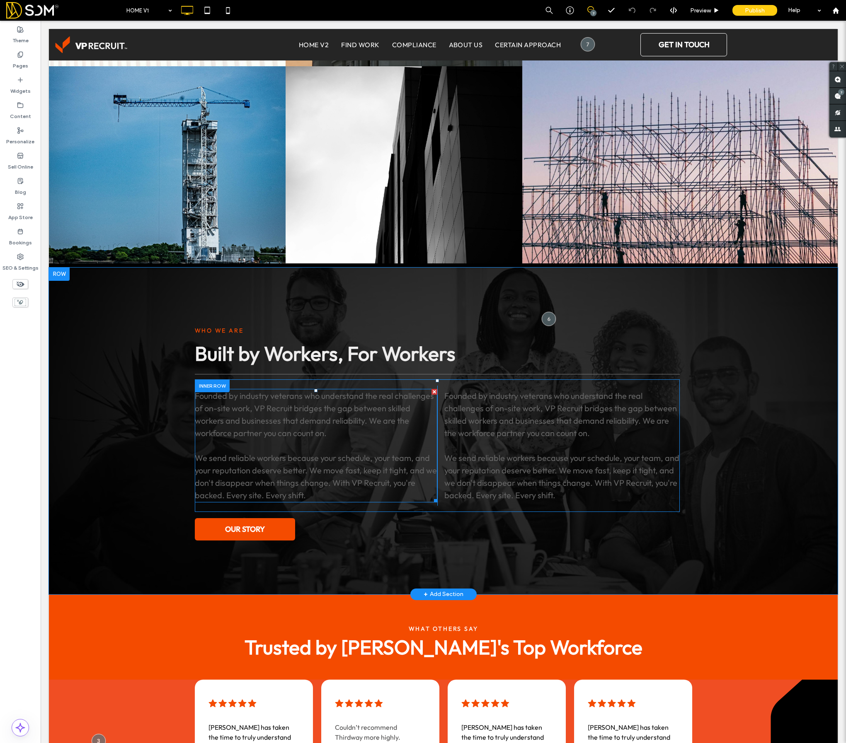
click at [419, 416] on p "Founded by industry veterans who understand the real challenges of on-site work…" at bounding box center [316, 446] width 242 height 112
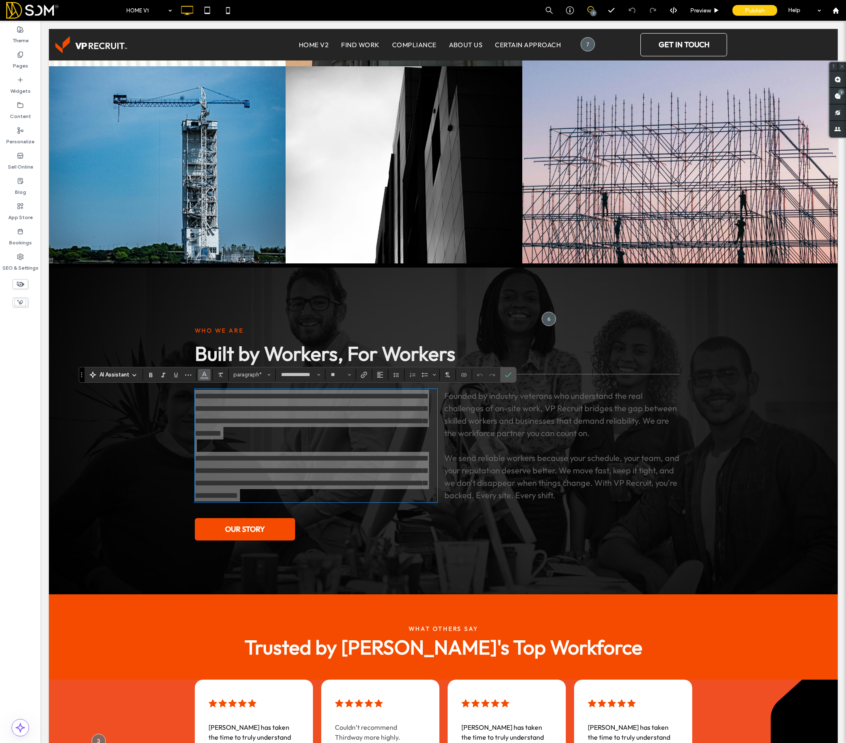
click at [201, 377] on icon "Color" at bounding box center [204, 374] width 7 height 7
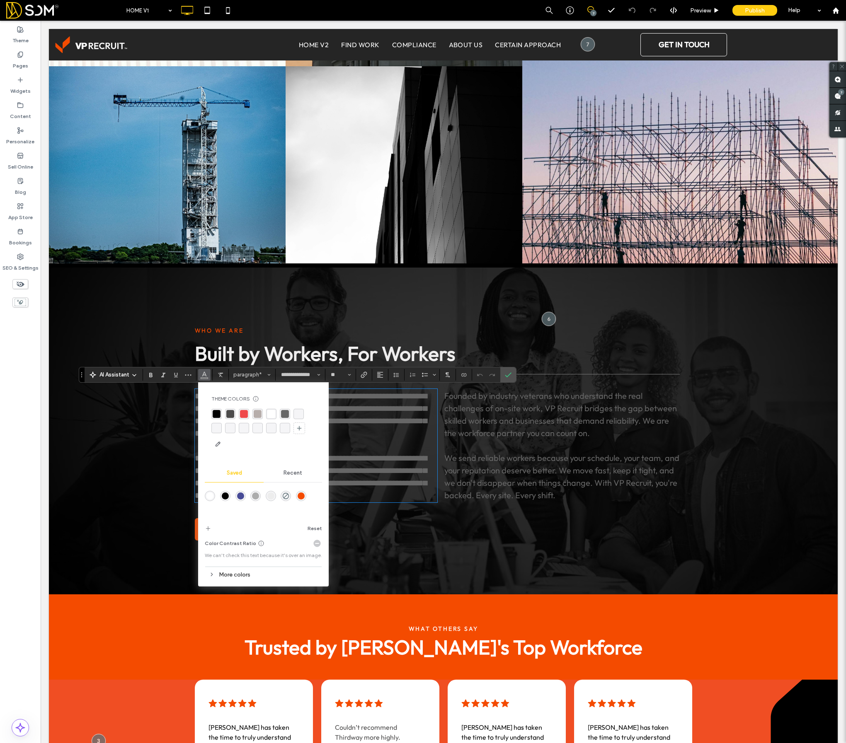
click at [135, 487] on div "**********" at bounding box center [443, 431] width 789 height 327
click at [510, 376] on icon "Confirm" at bounding box center [508, 375] width 7 height 7
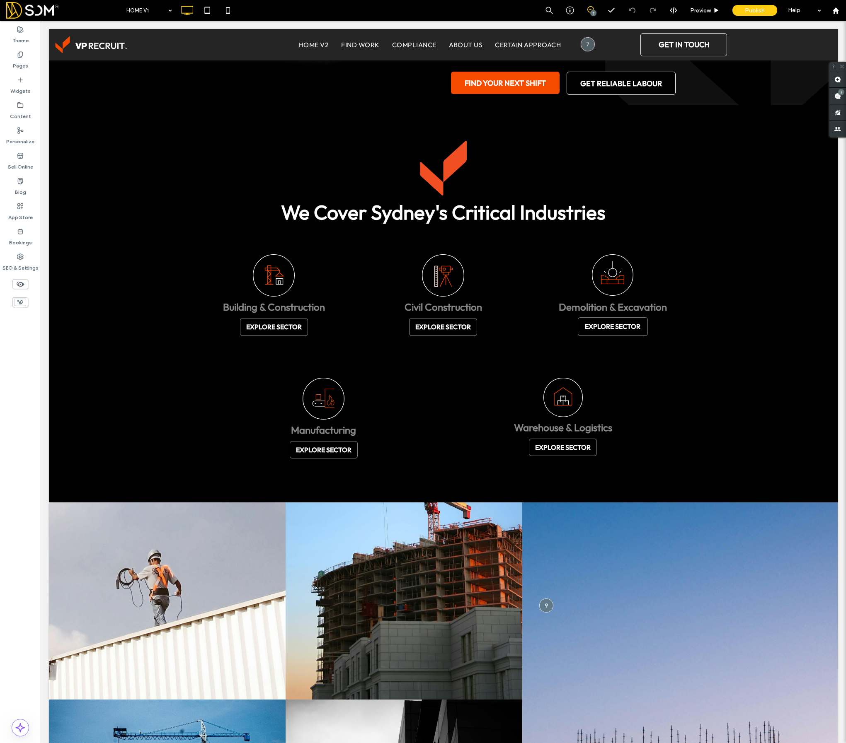
scroll to position [0, 0]
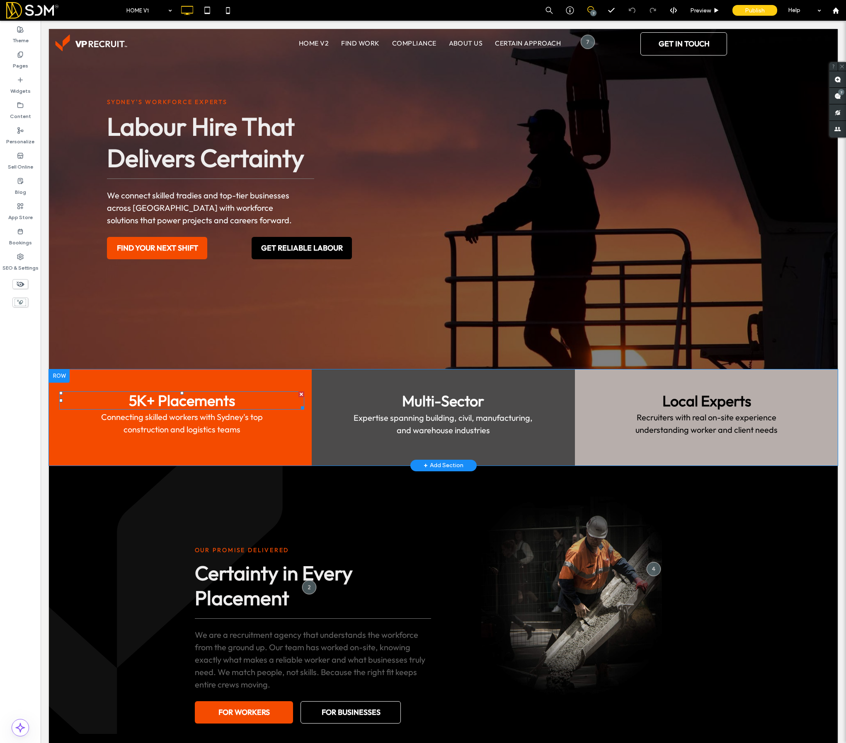
click at [145, 402] on strong "5K+ Placements" at bounding box center [182, 400] width 106 height 19
type input "**********"
type input "**"
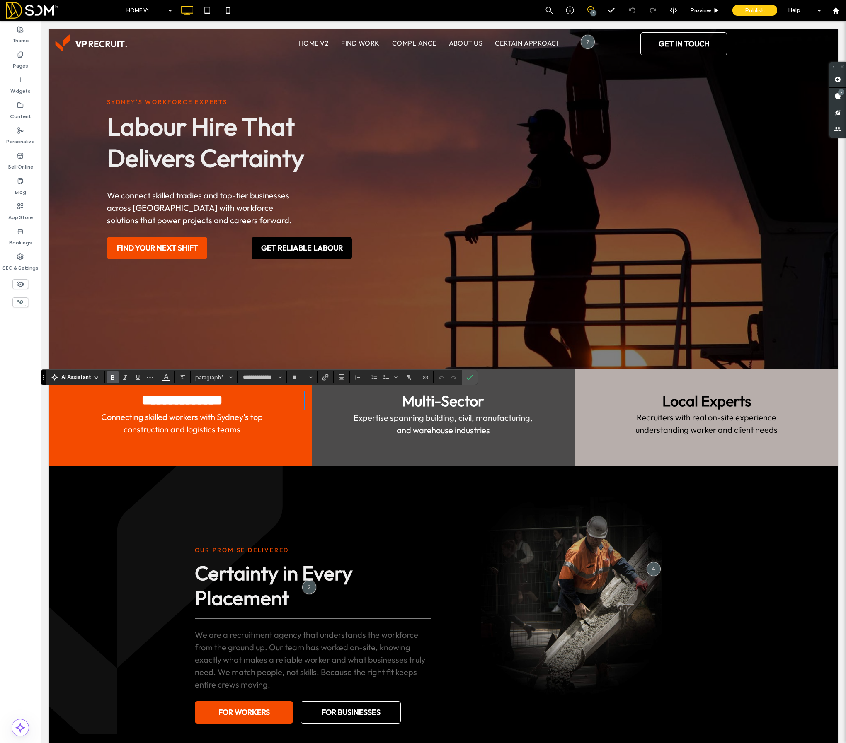
click at [141, 401] on strong "**********" at bounding box center [181, 400] width 81 height 15
click at [125, 400] on p "**********" at bounding box center [181, 400] width 245 height 17
click at [661, 412] on span "Recruiters with real on-site experience understanding worker and client needs" at bounding box center [706, 423] width 142 height 23
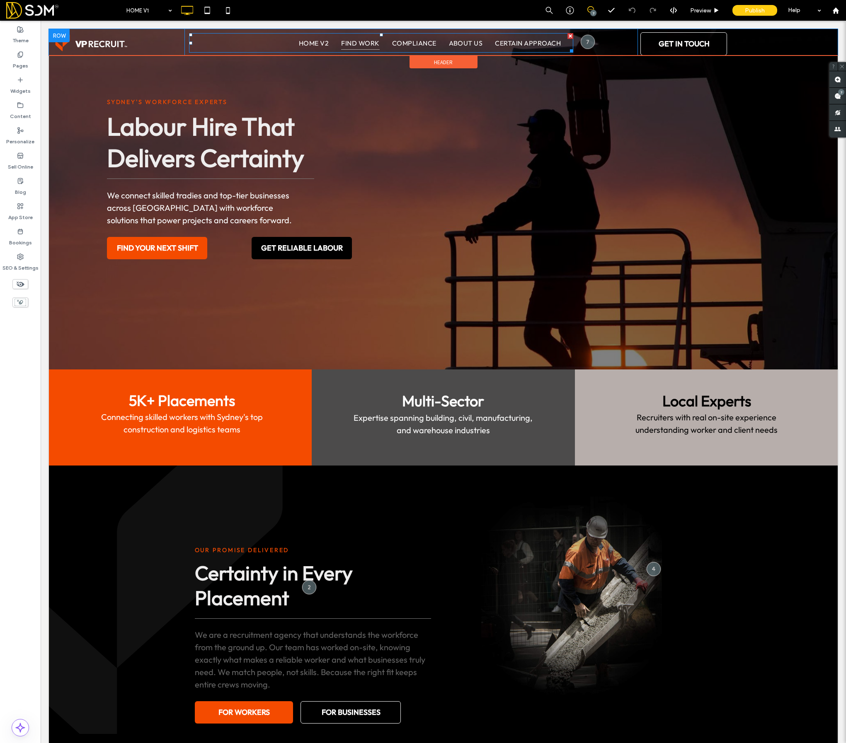
click at [365, 44] on span "FIND WORK" at bounding box center [360, 43] width 38 height 14
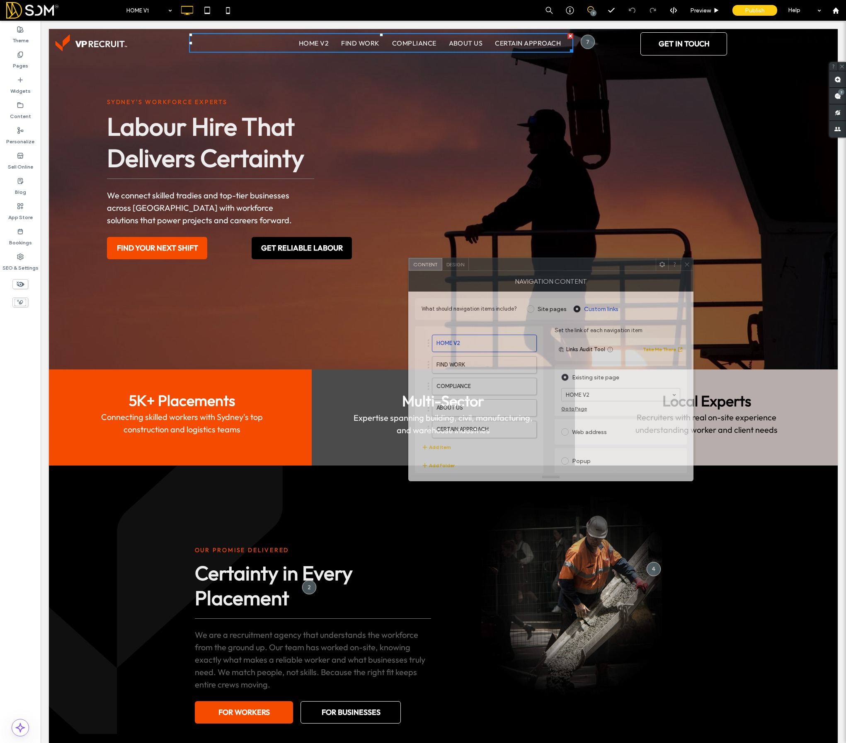
drag, startPoint x: 809, startPoint y: 267, endPoint x: 628, endPoint y: 266, distance: 180.7
click at [628, 266] on div at bounding box center [562, 264] width 187 height 12
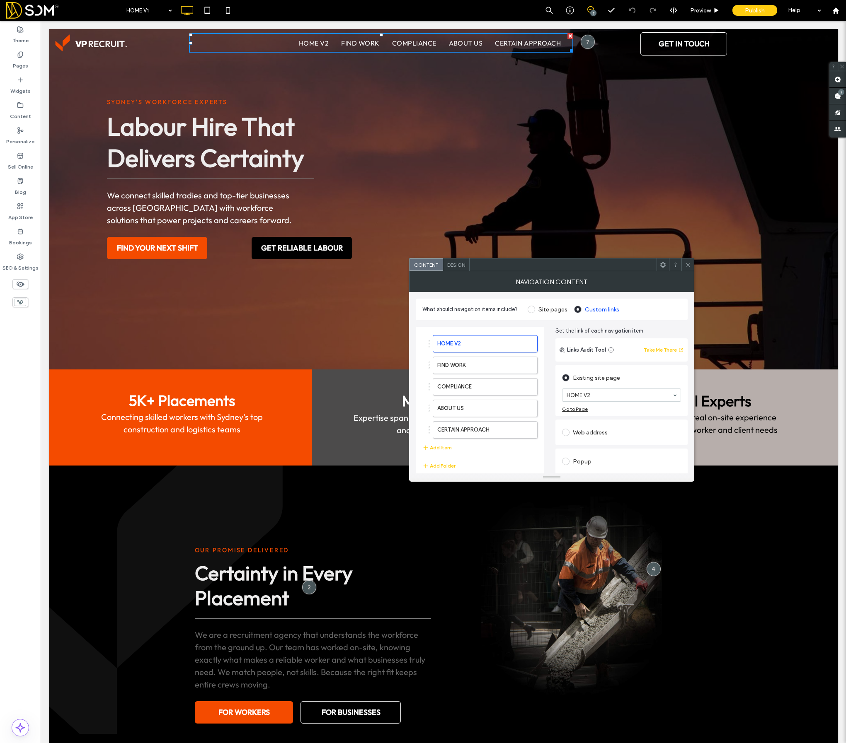
click at [688, 266] on icon at bounding box center [688, 265] width 6 height 6
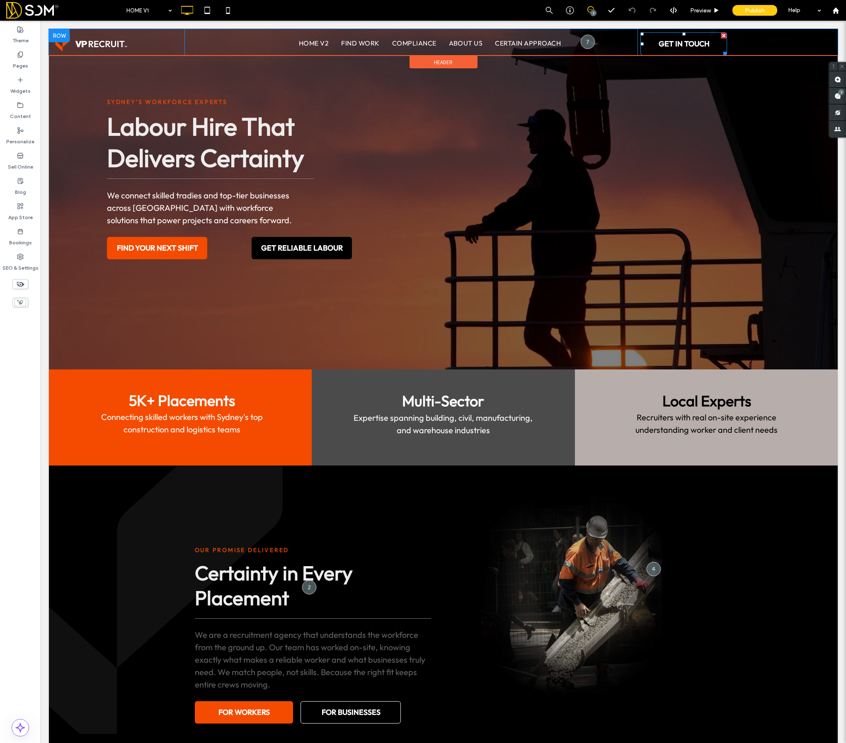
click at [676, 43] on span "GET IN TOUCH" at bounding box center [684, 44] width 57 height 18
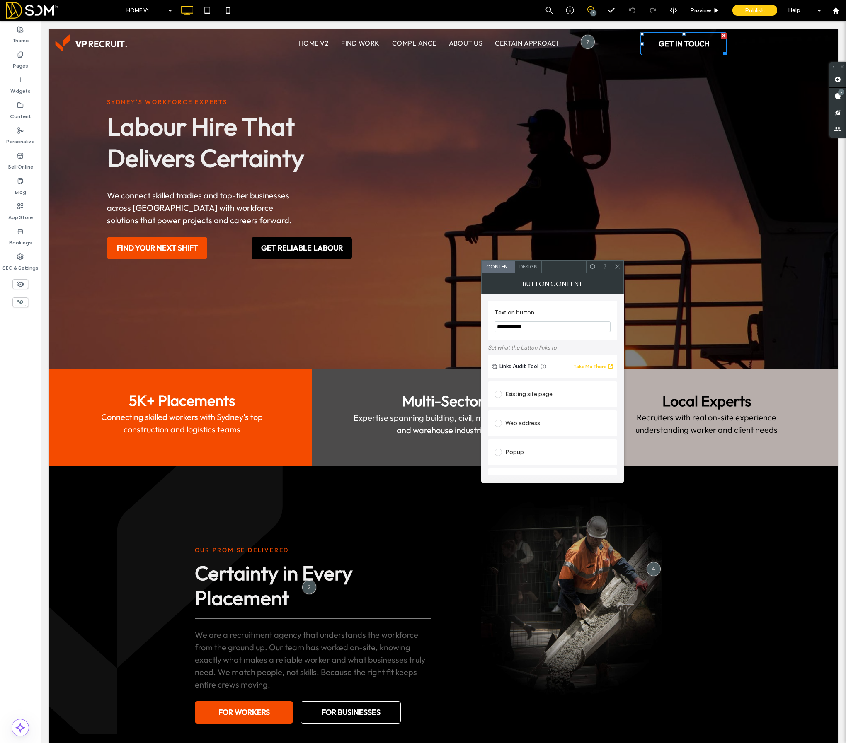
click at [616, 270] on span at bounding box center [617, 267] width 6 height 12
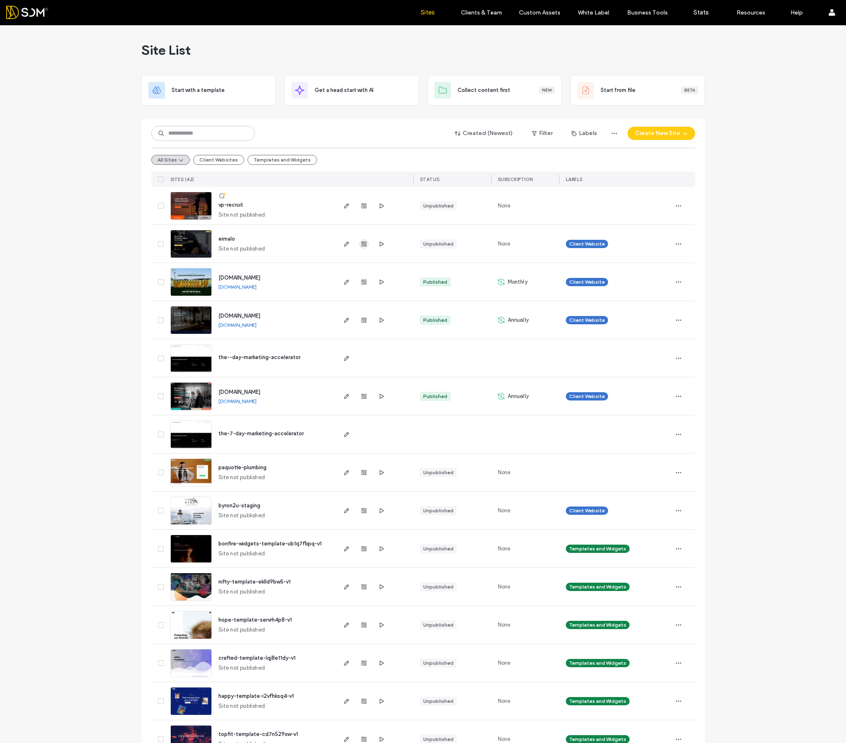
click at [361, 245] on icon "button" at bounding box center [364, 244] width 7 height 7
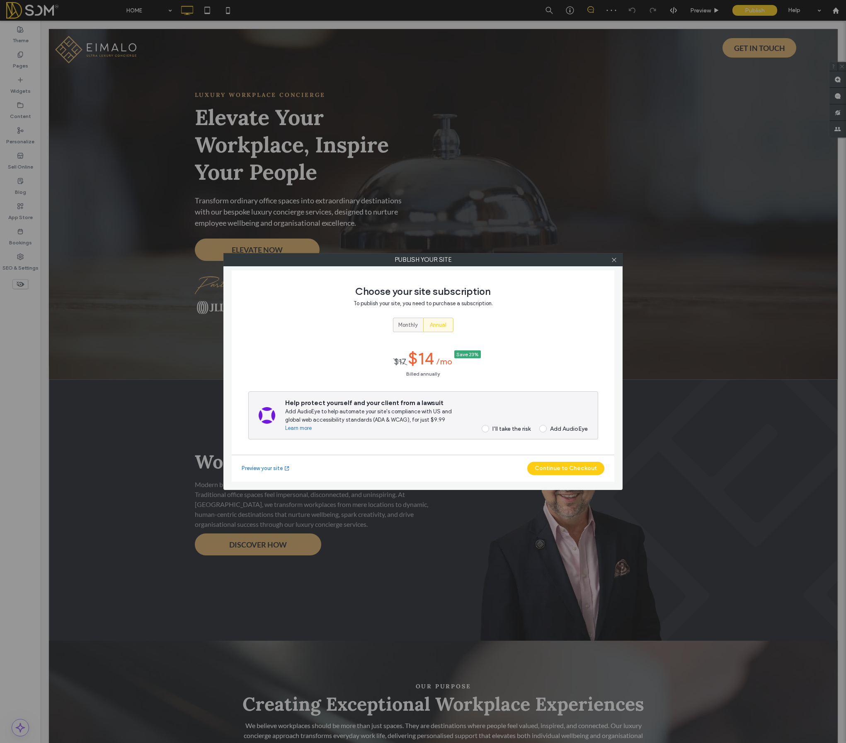
click at [402, 329] on span "Monthly" at bounding box center [407, 325] width 19 height 8
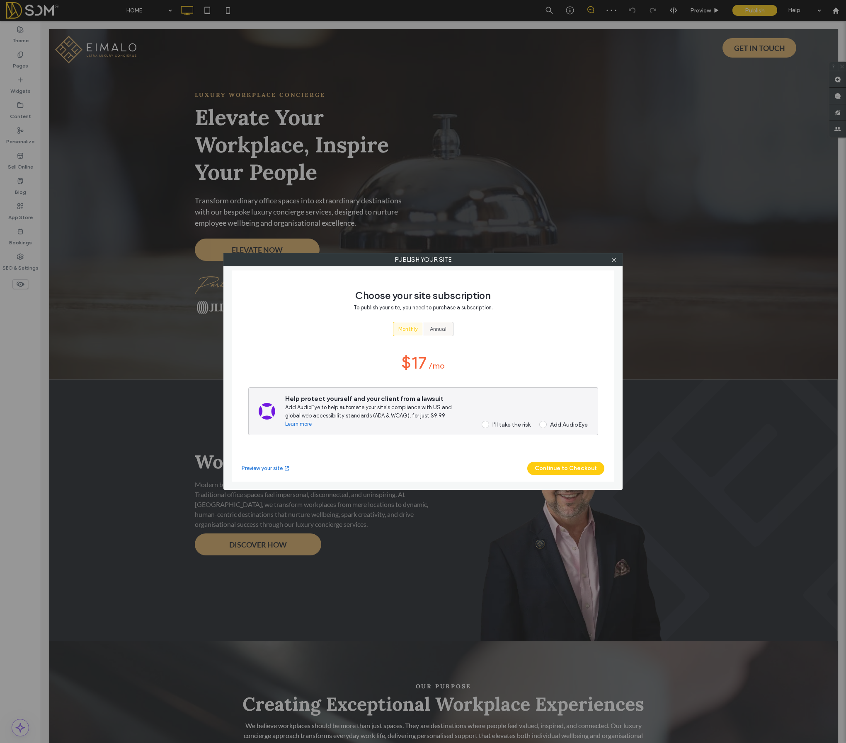
click at [446, 333] on span "Annual" at bounding box center [438, 329] width 17 height 8
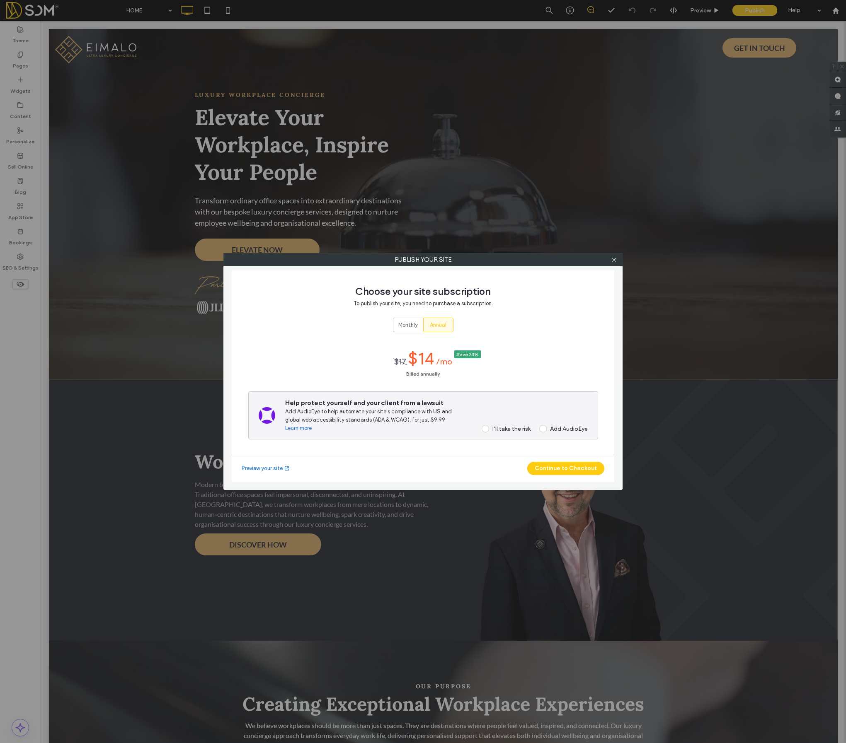
click at [489, 433] on div "Help protect yourself and your client from a lawsuit Add AudioEye to help autom…" at bounding box center [423, 416] width 350 height 48
click at [487, 425] on label "I’ll take the risk" at bounding box center [503, 428] width 54 height 7
click at [403, 322] on span "Monthly" at bounding box center [407, 325] width 19 height 8
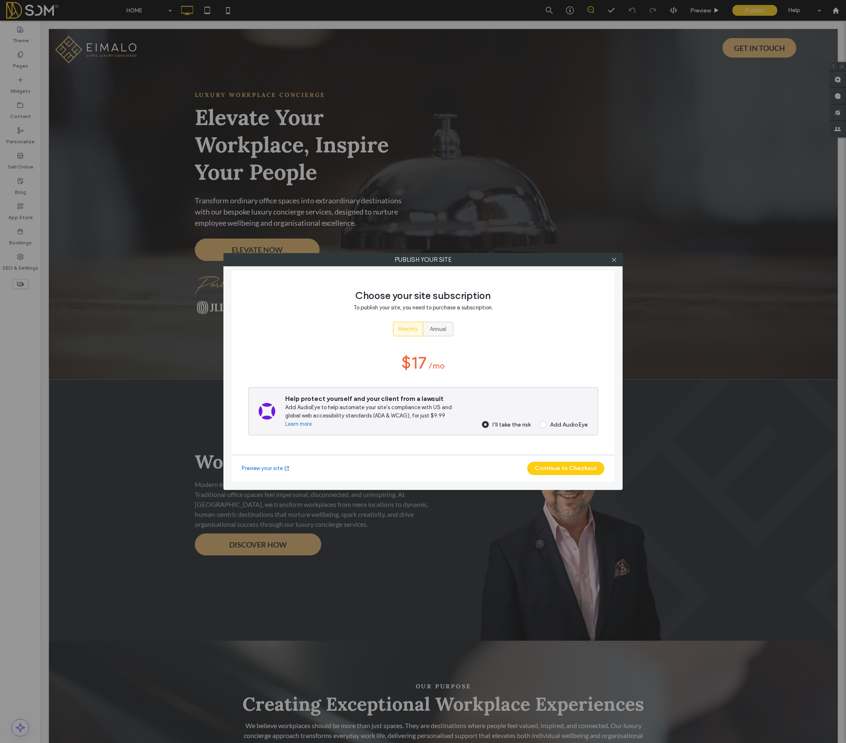
click at [440, 332] on span "Annual" at bounding box center [438, 329] width 17 height 8
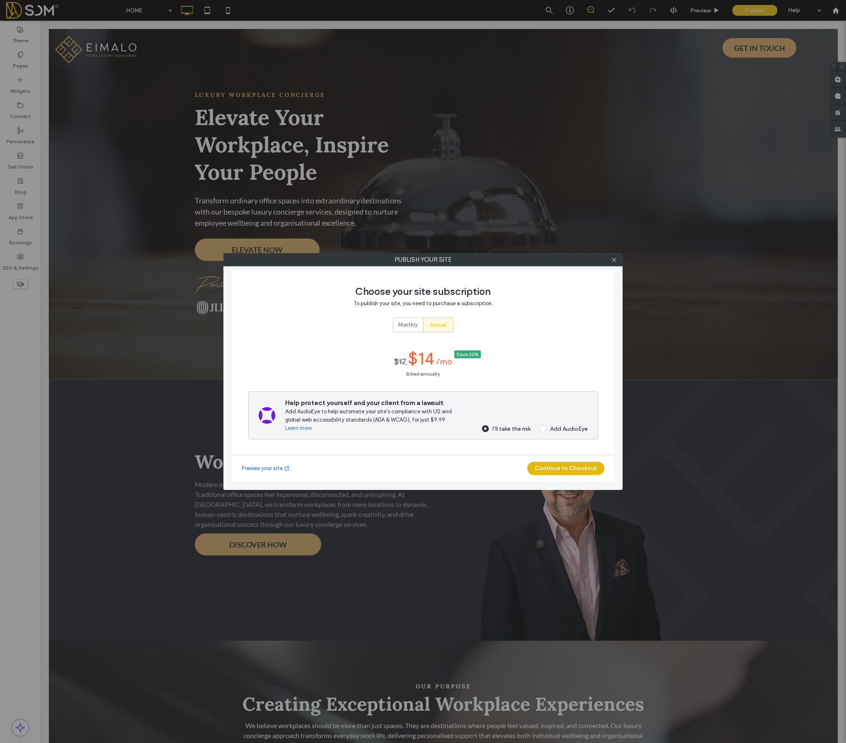
click at [566, 474] on button "Continue to Checkout" at bounding box center [565, 468] width 77 height 13
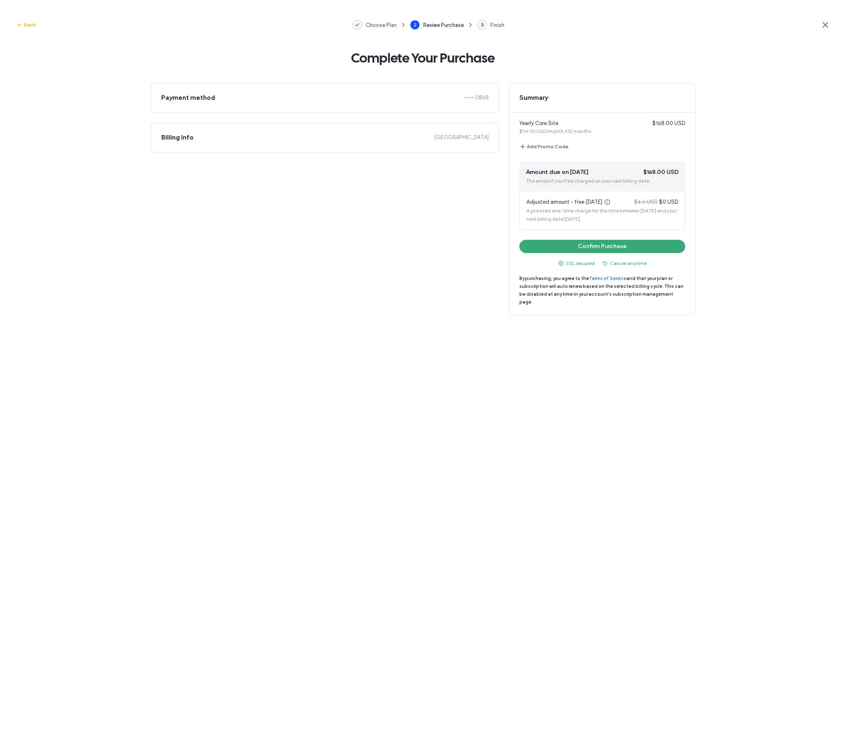
click at [17, 23] on icon "button" at bounding box center [20, 25] width 7 height 7
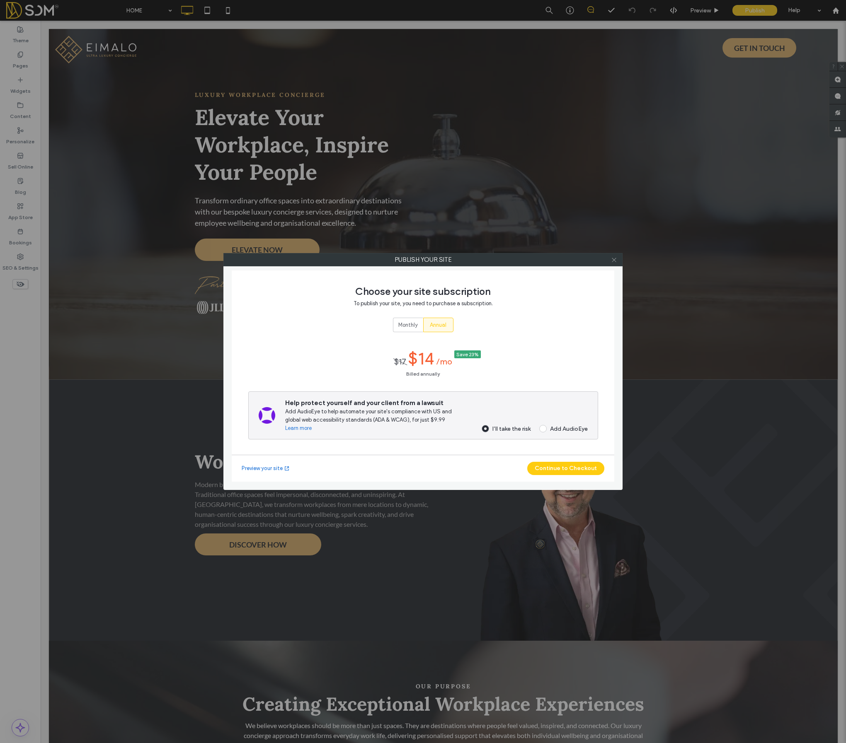
click at [614, 259] on use at bounding box center [614, 260] width 4 height 4
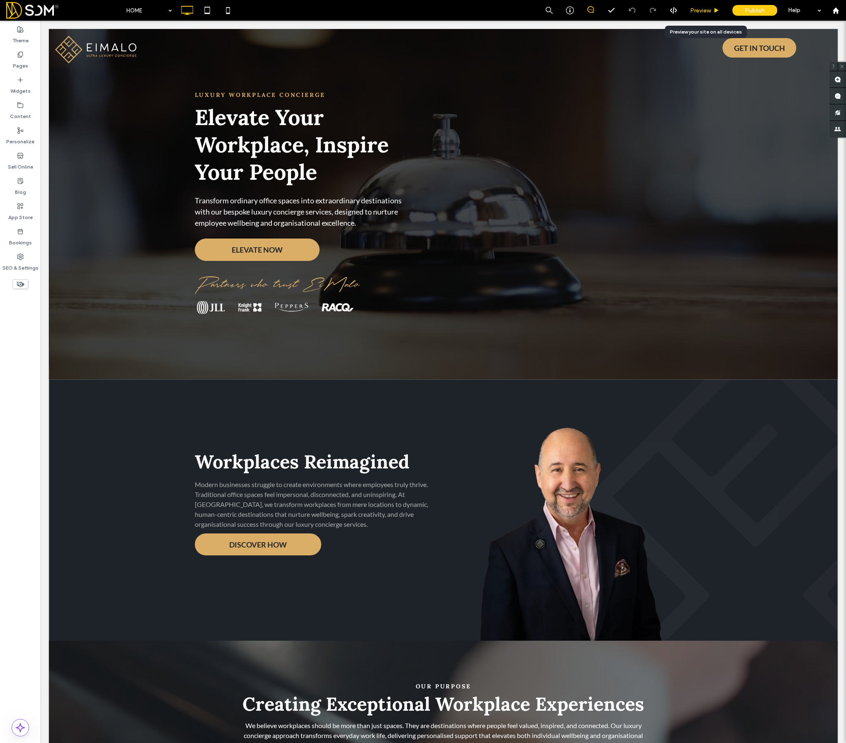
click at [709, 12] on span "Preview" at bounding box center [700, 10] width 21 height 7
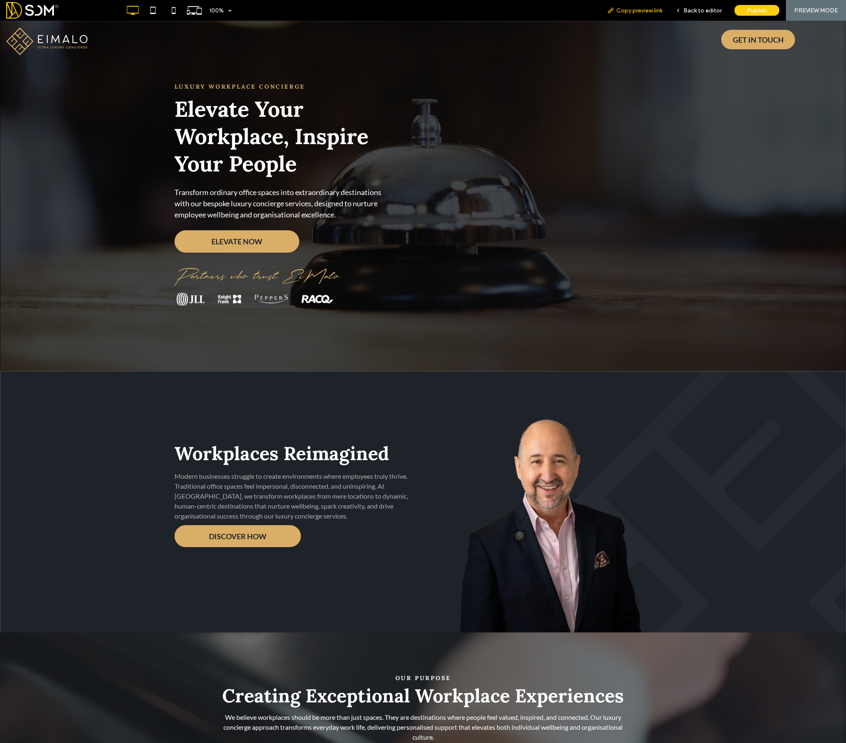
click at [635, 8] on span "Copy preview link" at bounding box center [639, 10] width 46 height 7
